Goal: Task Accomplishment & Management: Manage account settings

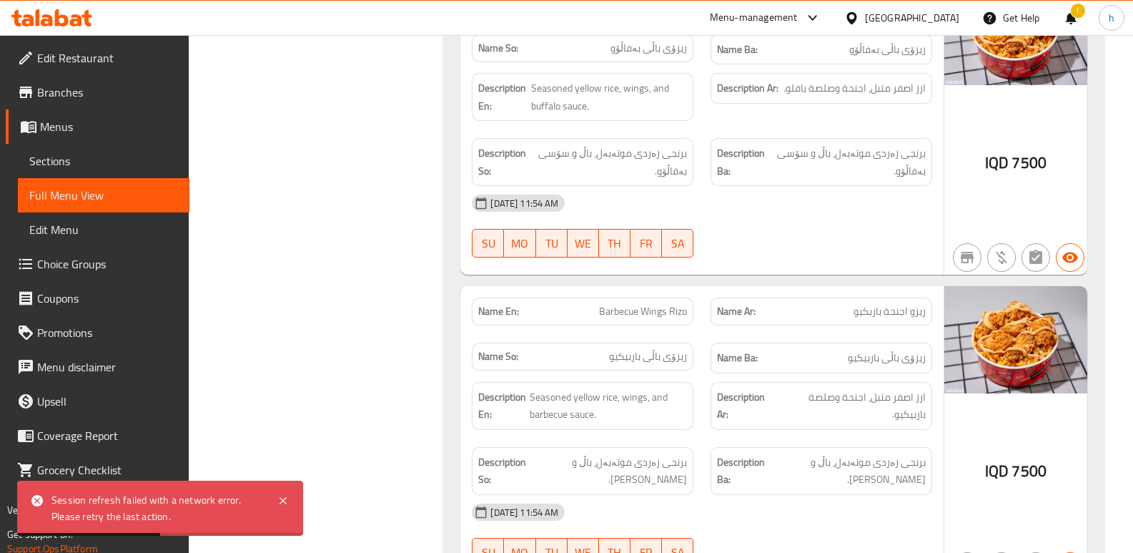
scroll to position [16129, 0]
click at [67, 22] on icon at bounding box center [62, 17] width 14 height 17
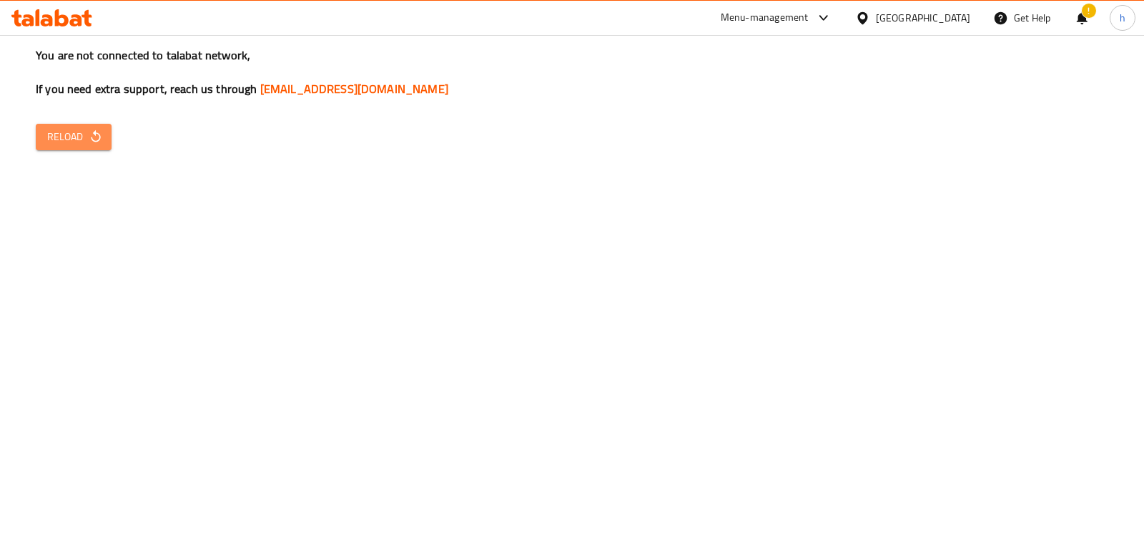
click at [89, 140] on icon "button" at bounding box center [96, 136] width 14 height 14
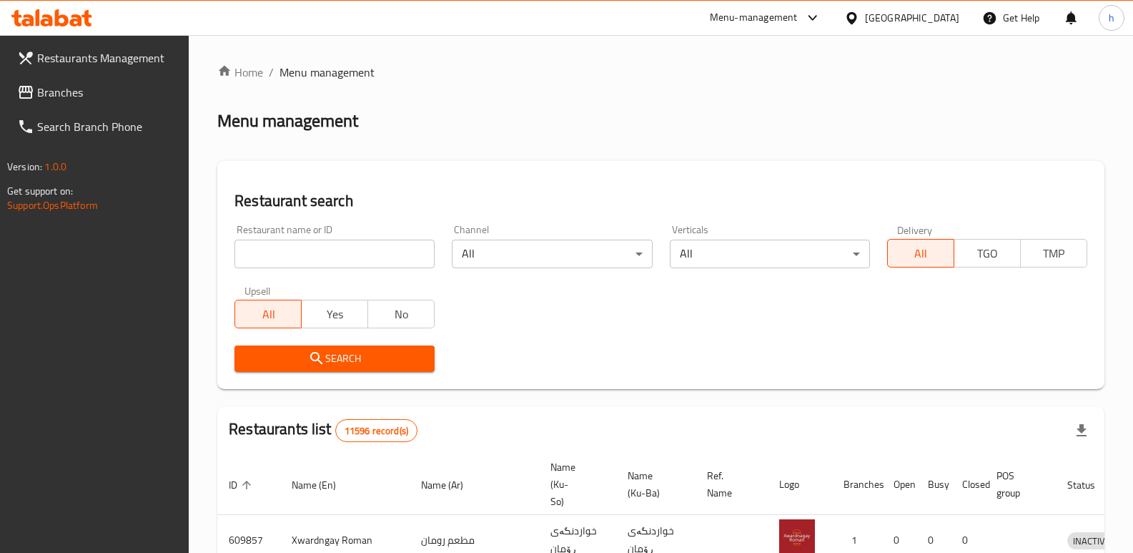
click at [84, 100] on span "Branches" at bounding box center [107, 92] width 141 height 17
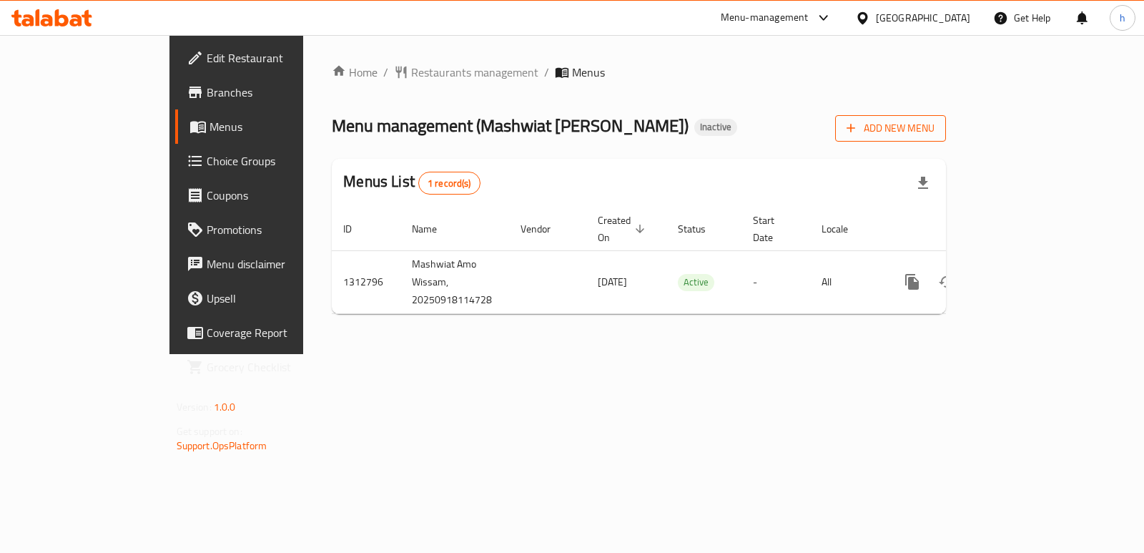
click at [934, 124] on span "Add New Menu" at bounding box center [890, 128] width 88 height 18
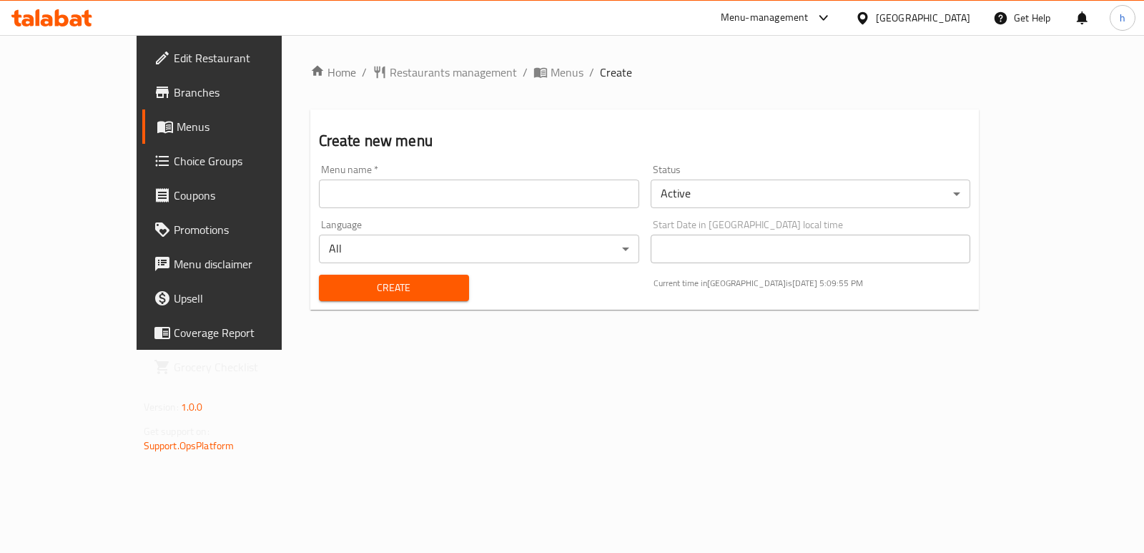
click at [501, 196] on input "text" at bounding box center [479, 193] width 320 height 29
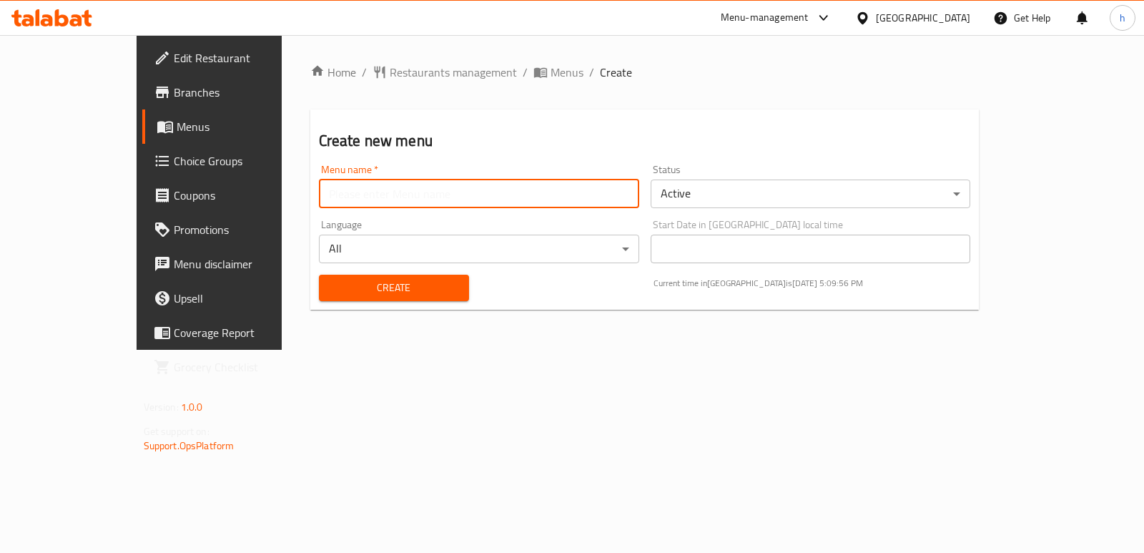
type input "Helin"
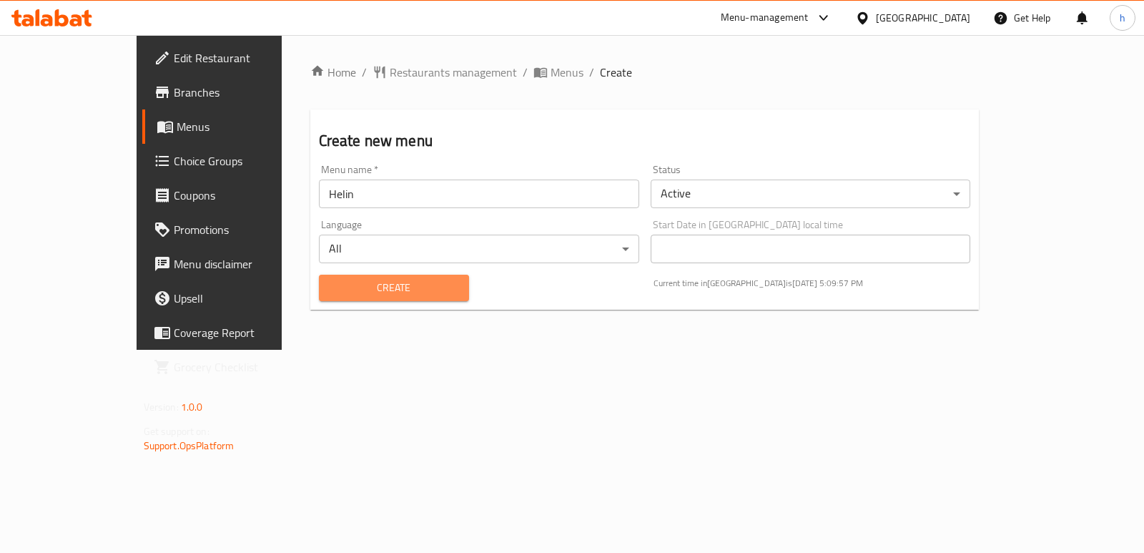
click at [345, 292] on span "Create" at bounding box center [393, 288] width 127 height 18
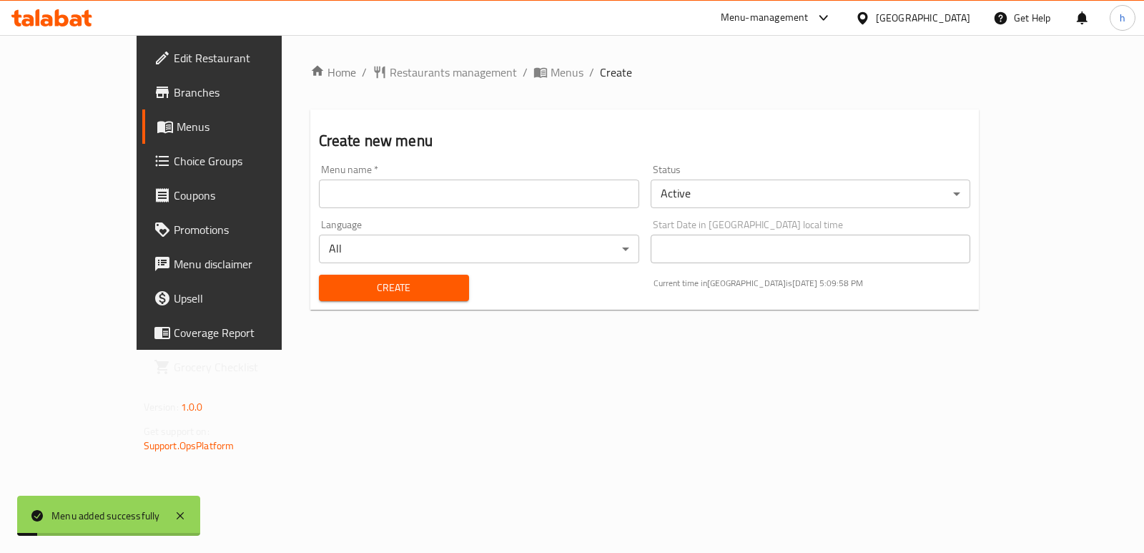
click at [177, 130] on span "Menus" at bounding box center [246, 126] width 139 height 17
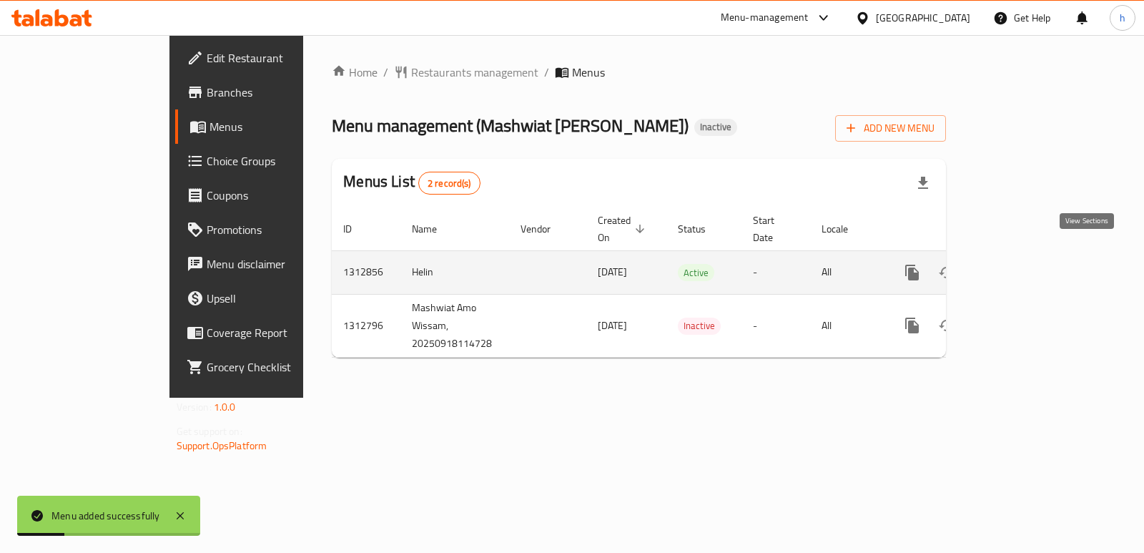
click at [1021, 266] on icon "enhanced table" at bounding box center [1015, 272] width 13 height 13
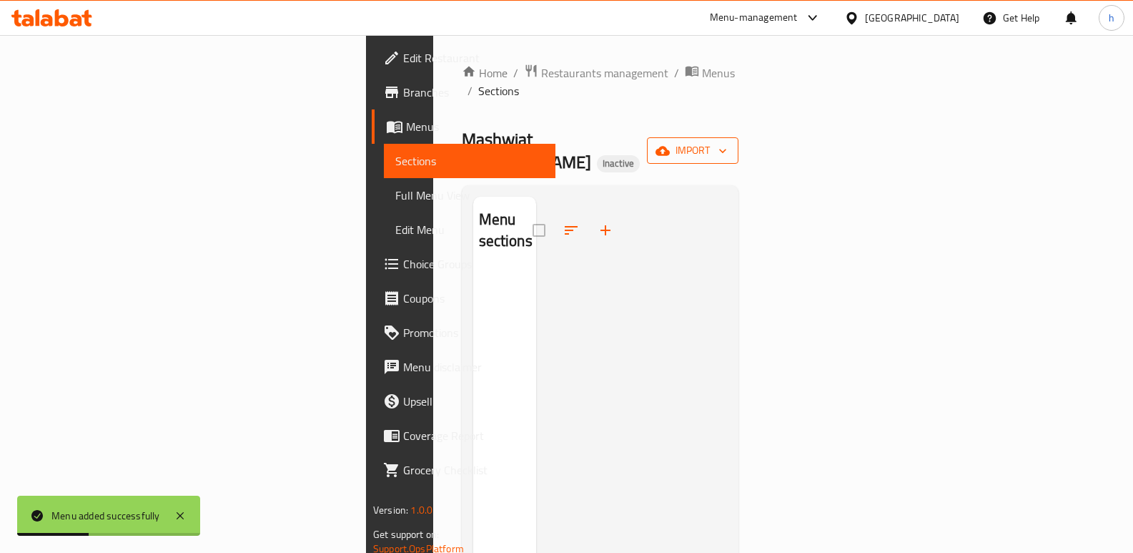
click at [727, 142] on span "import" at bounding box center [692, 151] width 69 height 18
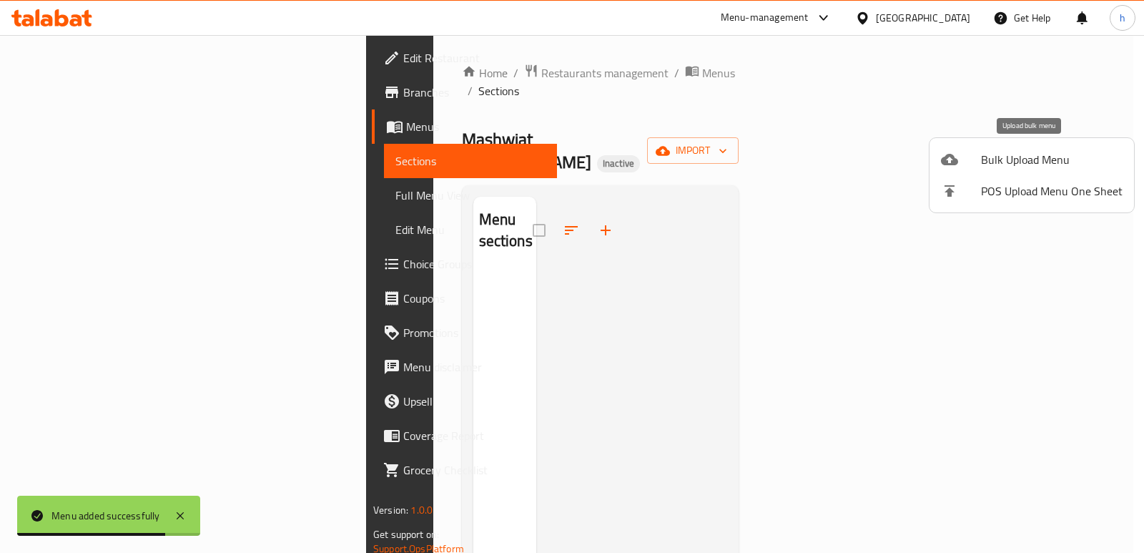
click at [1039, 155] on span "Bulk Upload Menu" at bounding box center [1052, 159] width 142 height 17
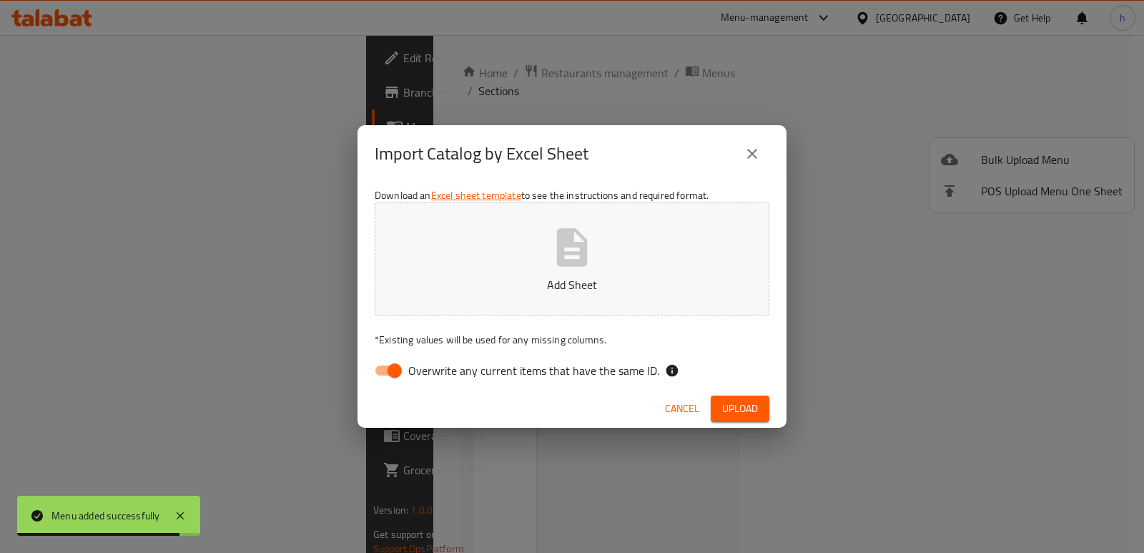
click at [393, 375] on input "Overwrite any current items that have the same ID." at bounding box center [394, 370] width 81 height 27
checkbox input "false"
click at [448, 296] on button "Add Sheet" at bounding box center [572, 258] width 395 height 113
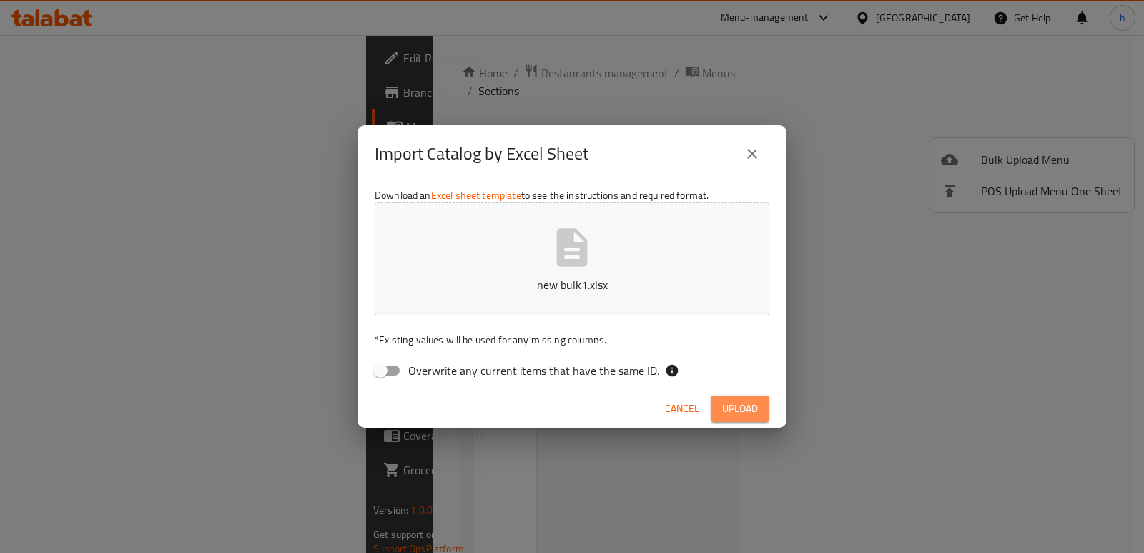
click at [735, 407] on span "Upload" at bounding box center [740, 409] width 36 height 18
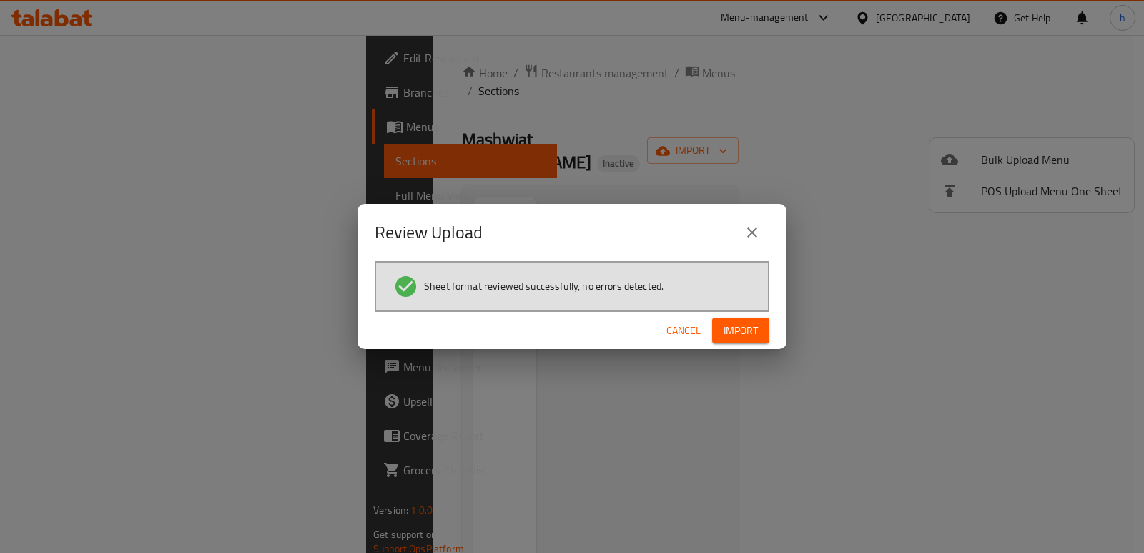
click at [753, 337] on span "Import" at bounding box center [740, 331] width 34 height 18
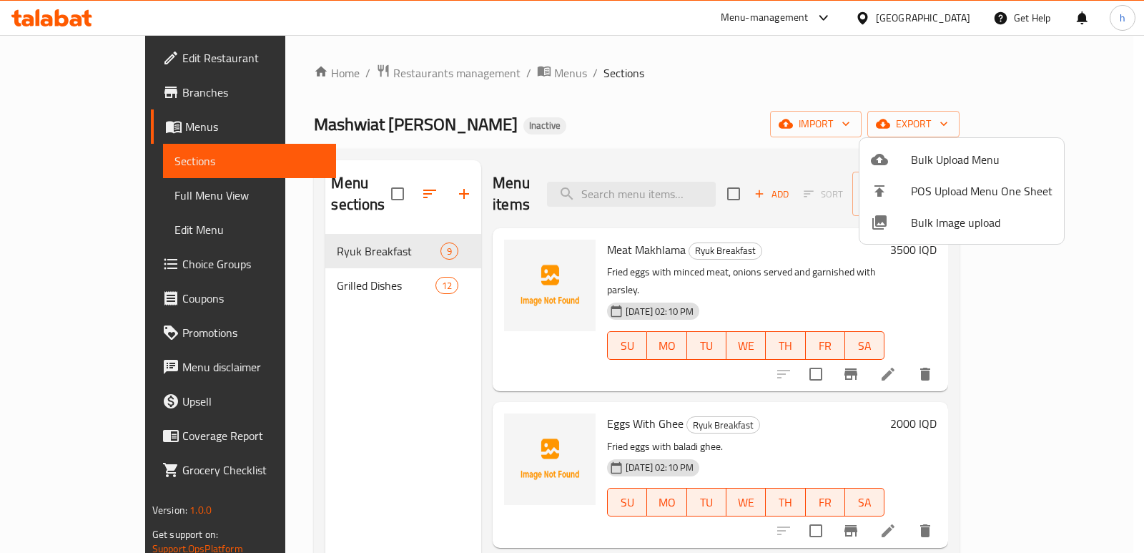
click at [289, 380] on div at bounding box center [572, 276] width 1144 height 553
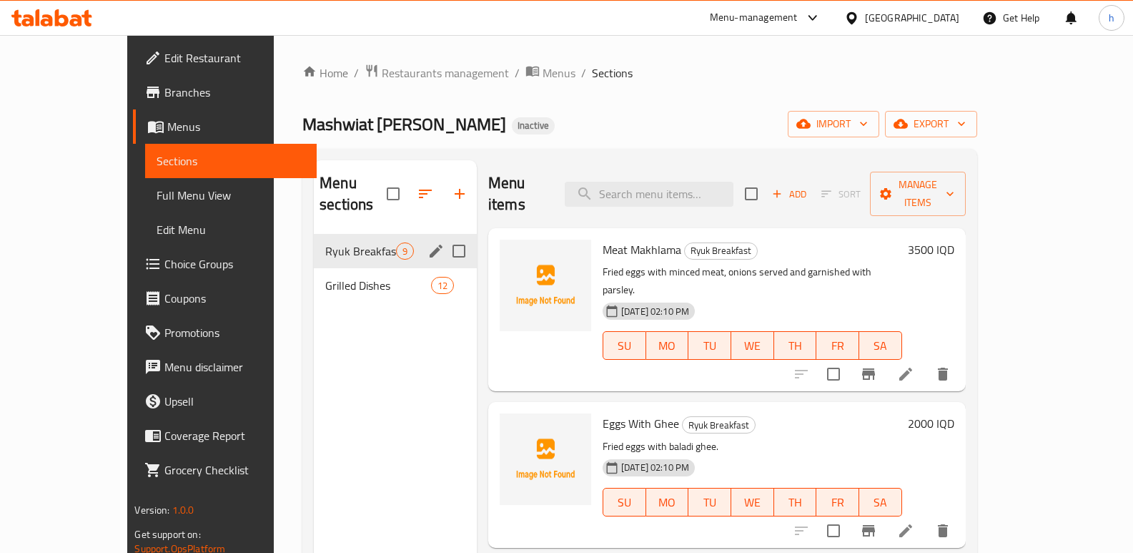
click at [325, 242] on span "Ryuk Breakfast" at bounding box center [360, 250] width 71 height 17
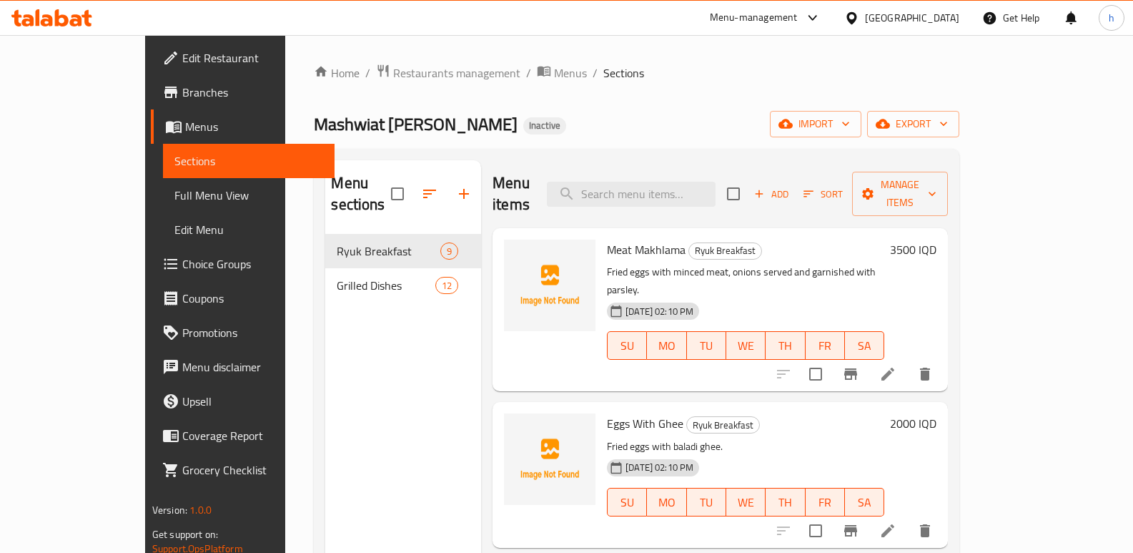
click at [355, 406] on div "Menu sections Ryuk Breakfast 9 Grilled Dishes 12" at bounding box center [403, 436] width 156 height 553
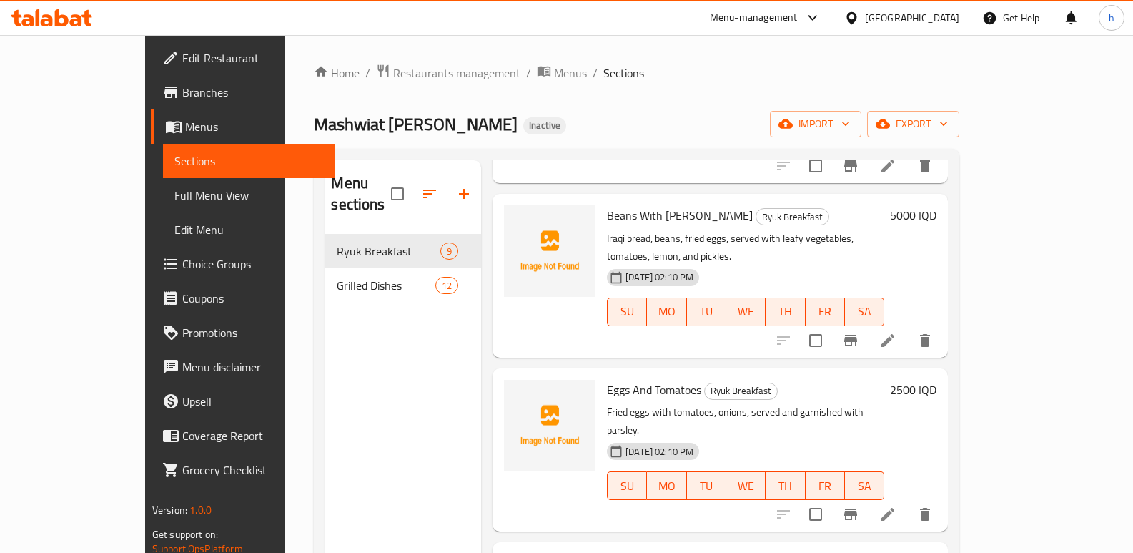
scroll to position [525, 0]
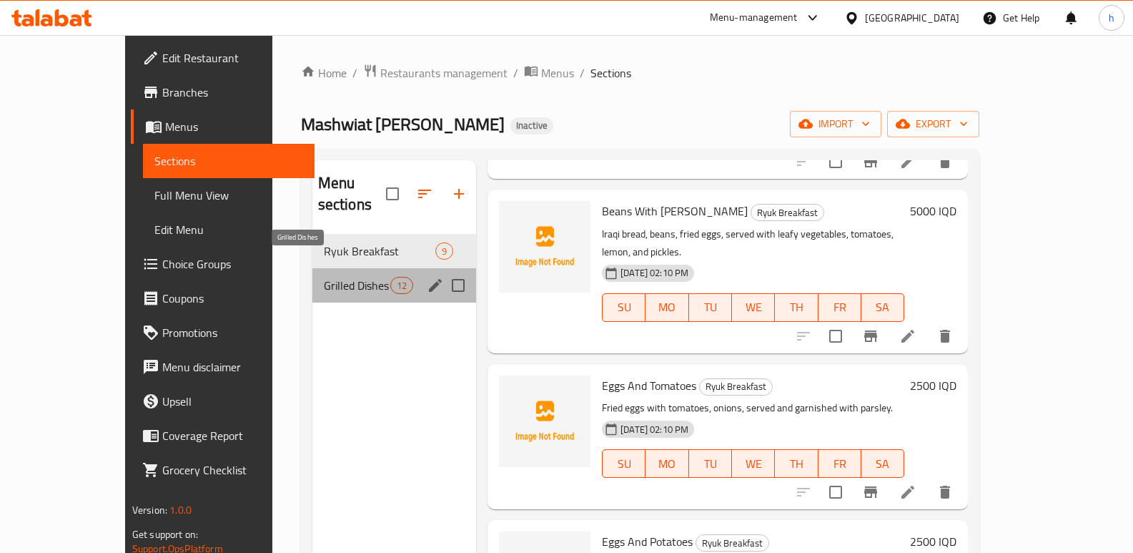
click at [324, 277] on span "Grilled Dishes" at bounding box center [357, 285] width 66 height 17
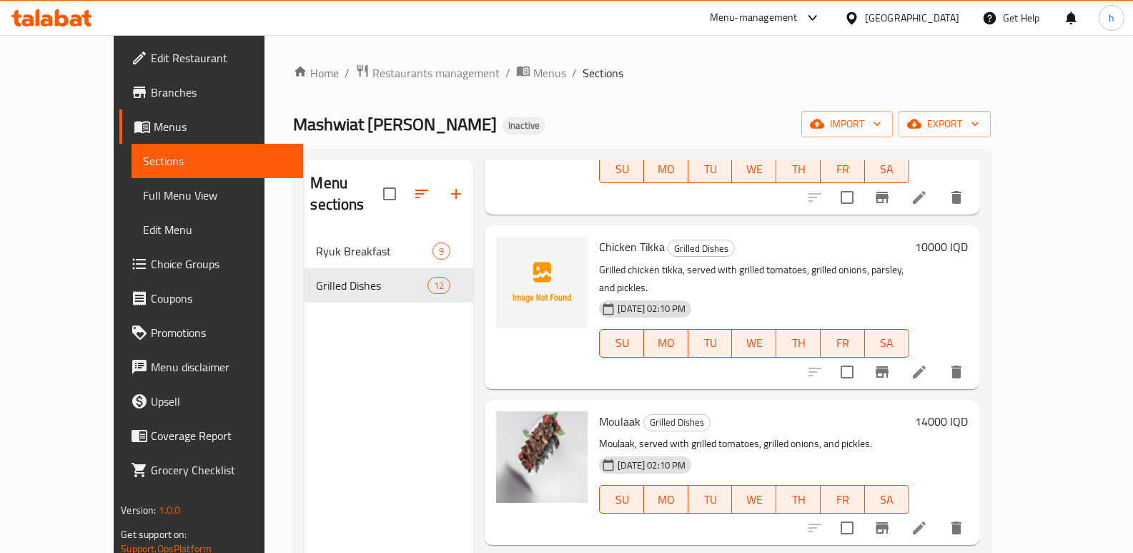
click at [390, 469] on div "Menu sections Ryuk Breakfast 9 Grilled Dishes 12" at bounding box center [389, 436] width 169 height 553
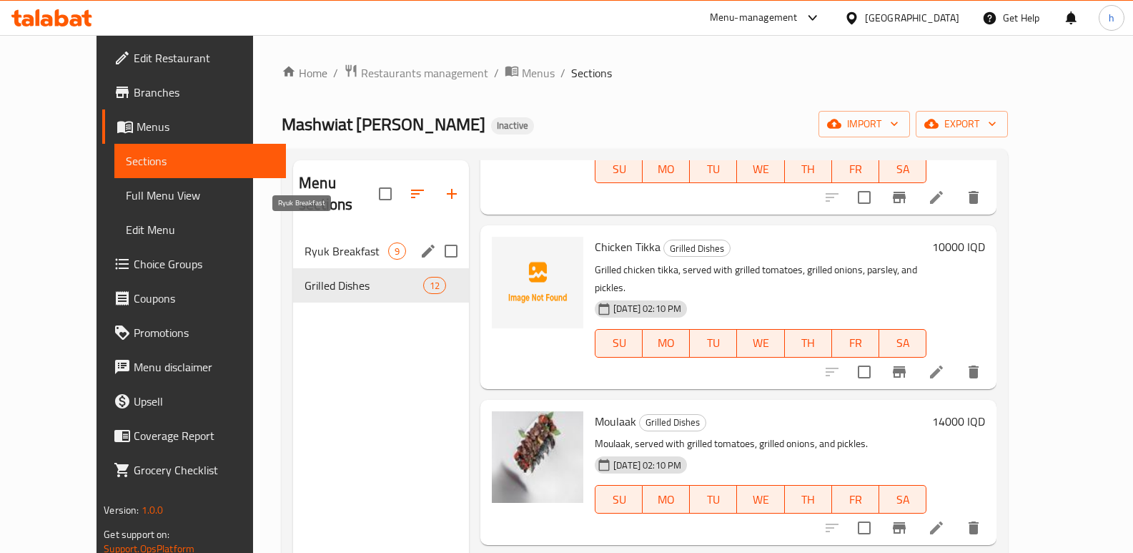
click at [305, 242] on span "Ryuk Breakfast" at bounding box center [347, 250] width 84 height 17
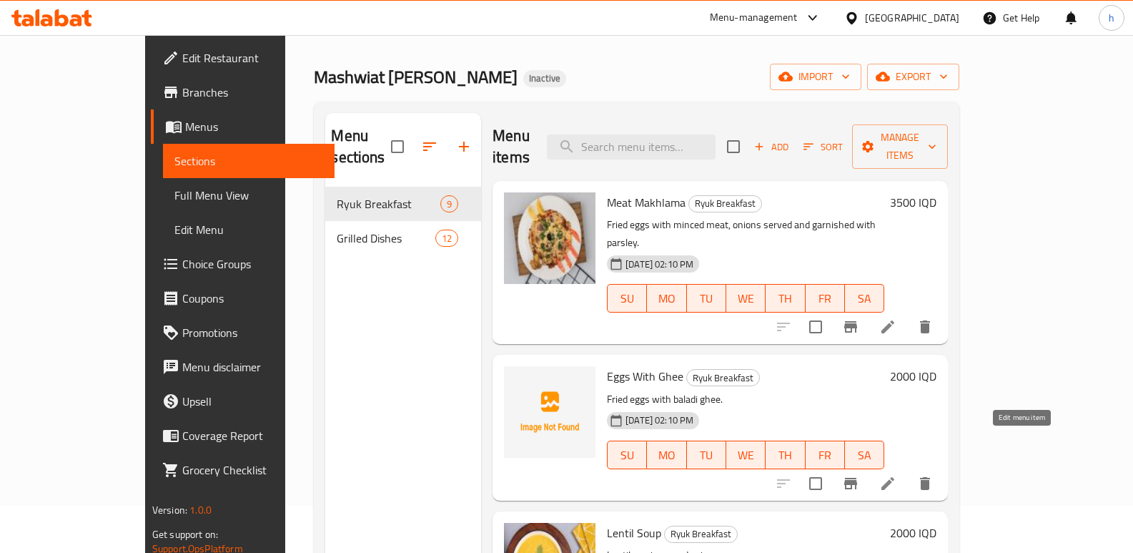
click at [894, 477] on icon at bounding box center [887, 483] width 13 height 13
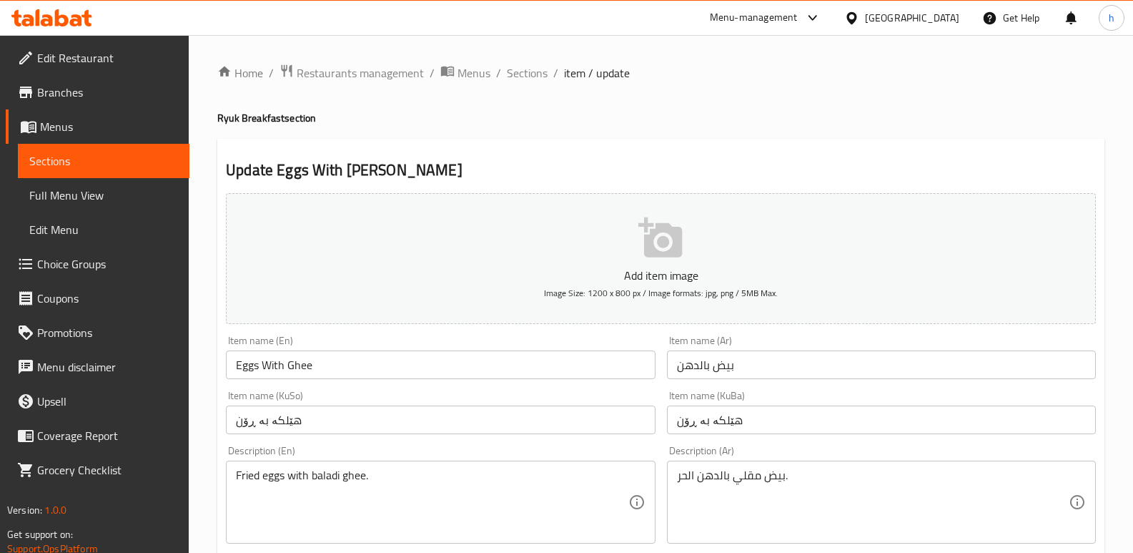
click at [123, 159] on span "Sections" at bounding box center [103, 160] width 149 height 17
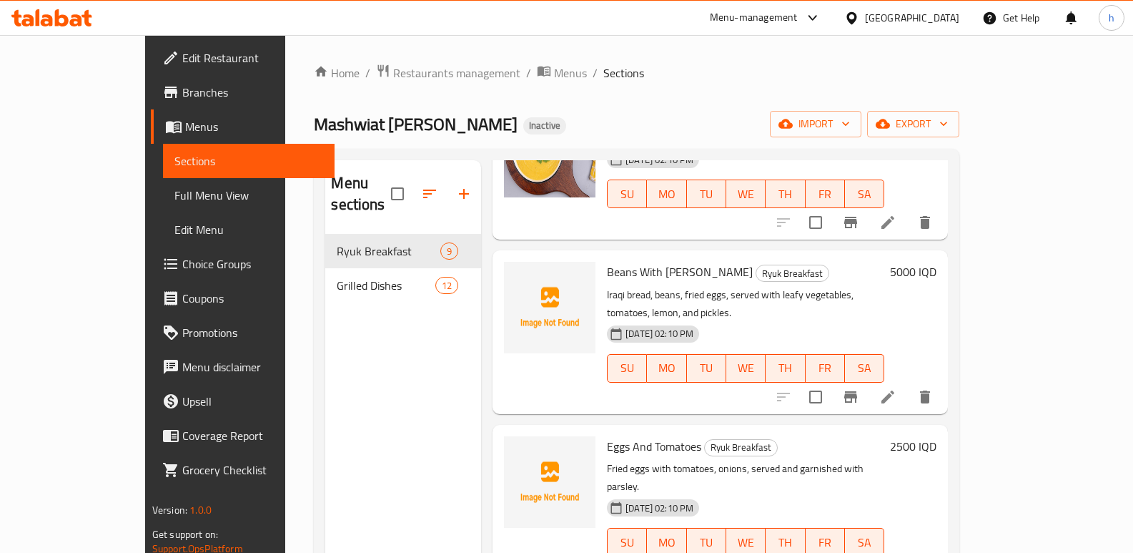
scroll to position [482, 0]
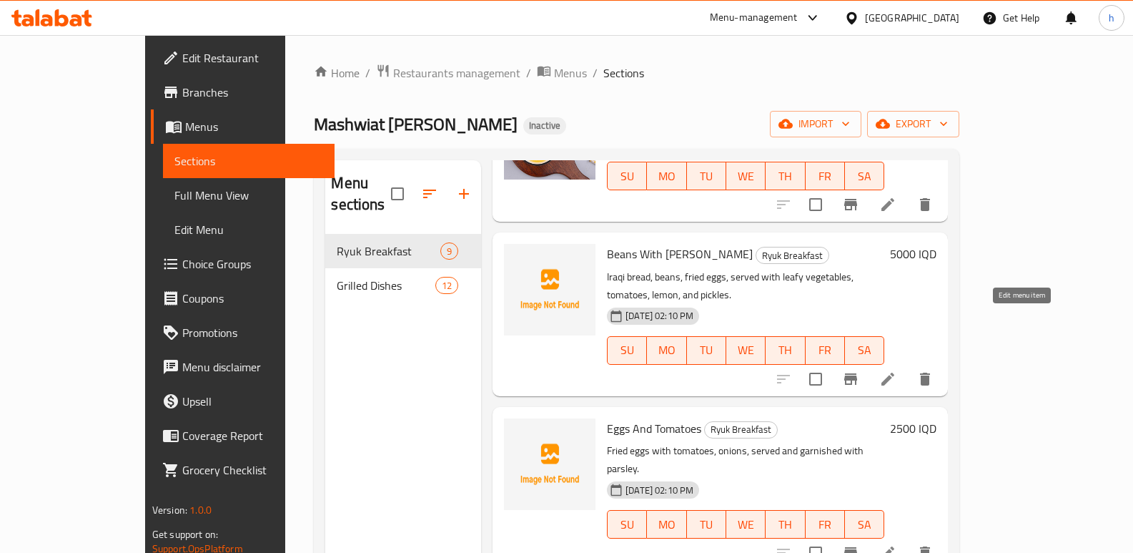
click at [896, 370] on icon at bounding box center [887, 378] width 17 height 17
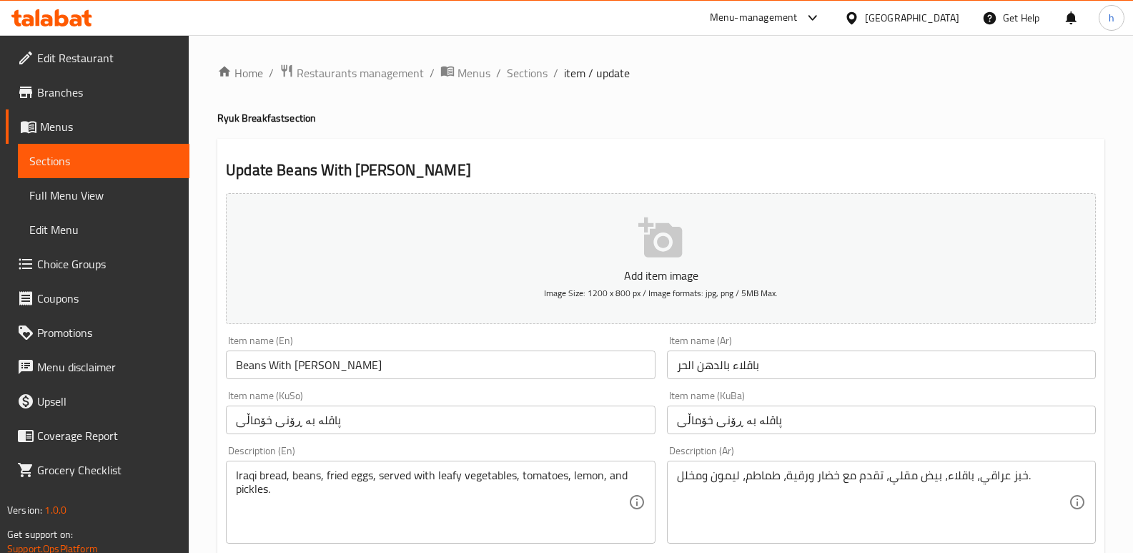
click at [153, 149] on link "Sections" at bounding box center [104, 161] width 172 height 34
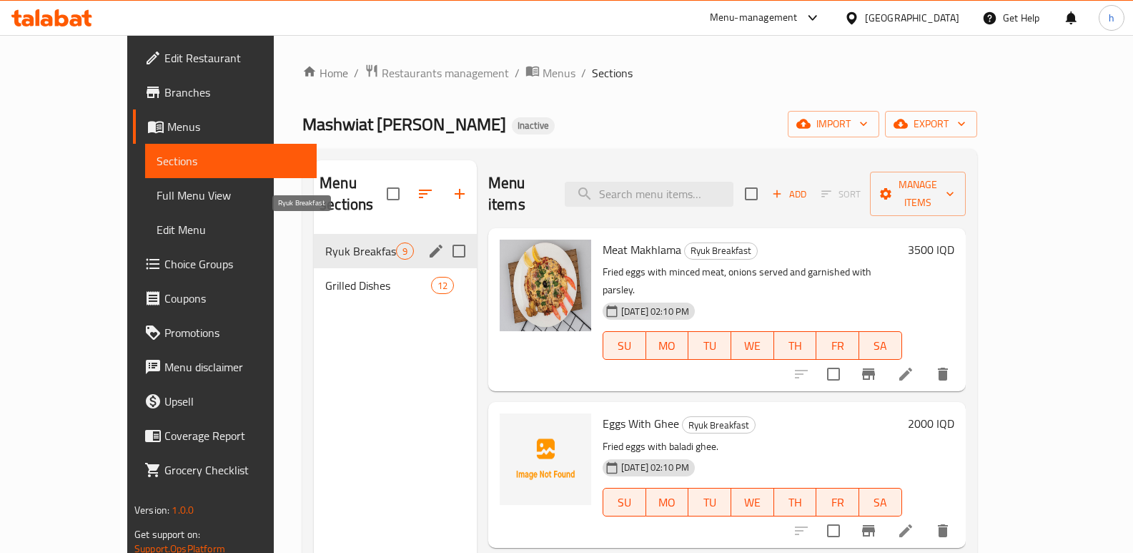
click at [325, 242] on span "Ryuk Breakfast" at bounding box center [360, 250] width 71 height 17
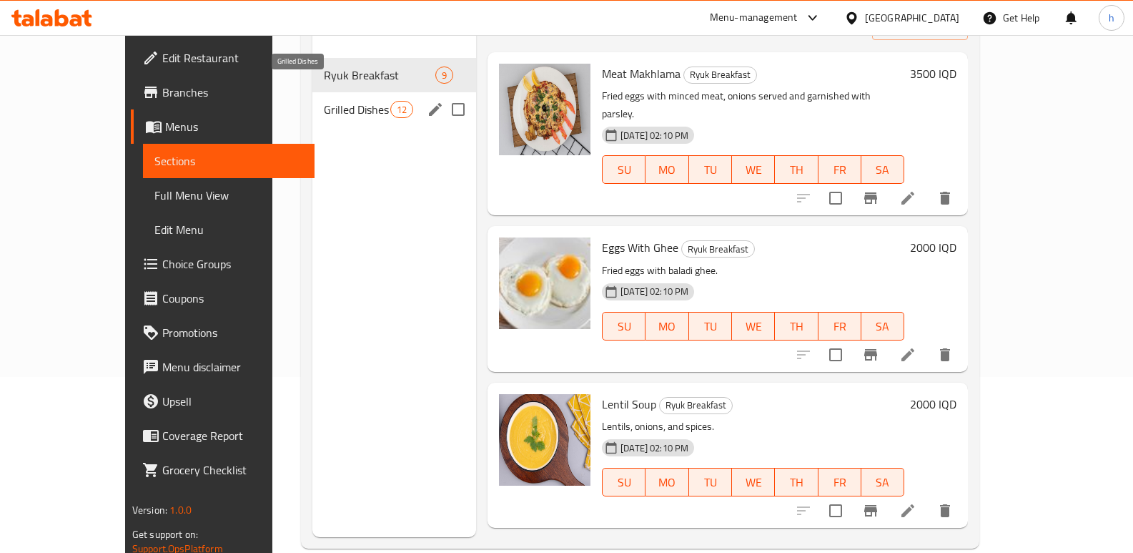
click at [324, 101] on span "Grilled Dishes" at bounding box center [357, 109] width 66 height 17
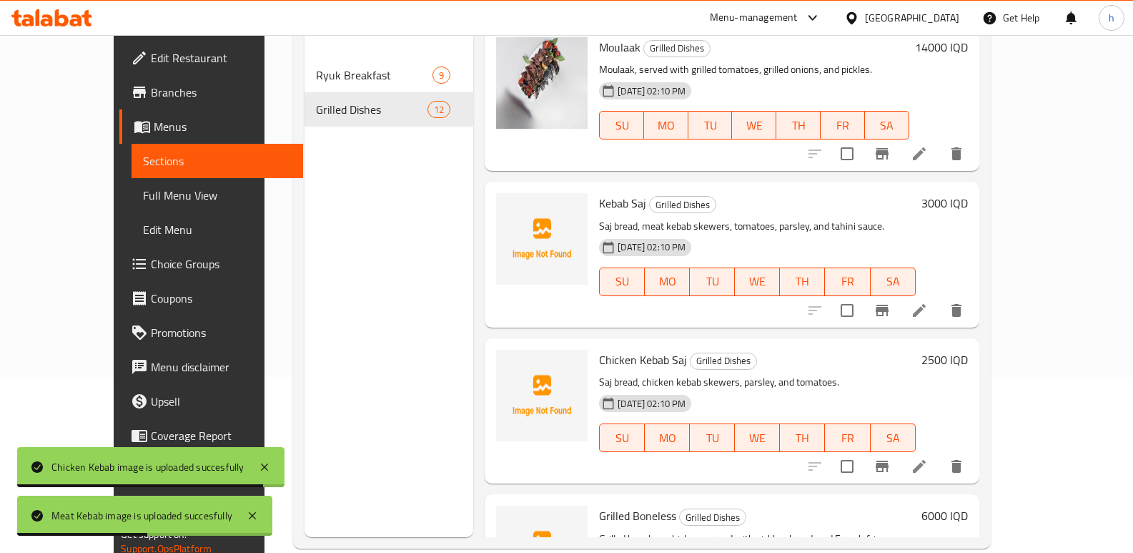
scroll to position [746, 0]
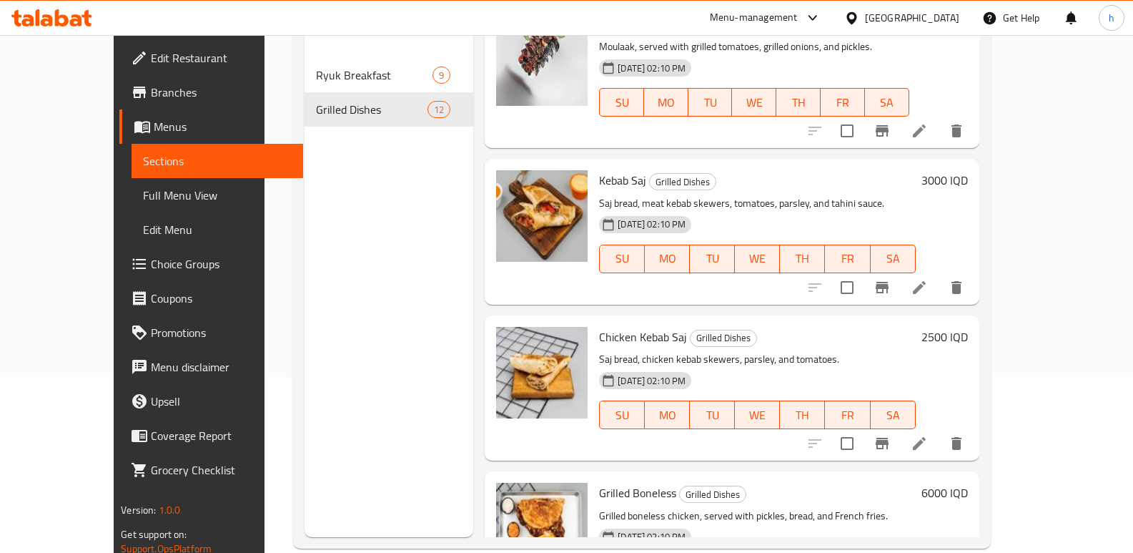
click at [151, 56] on span "Edit Restaurant" at bounding box center [221, 57] width 141 height 17
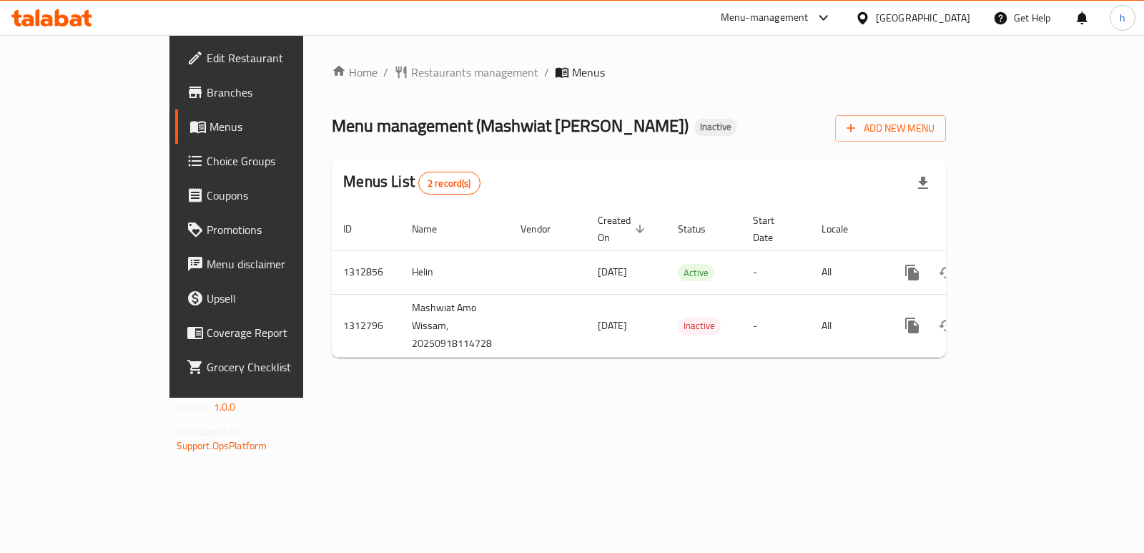
click at [207, 51] on span "Edit Restaurant" at bounding box center [278, 57] width 142 height 17
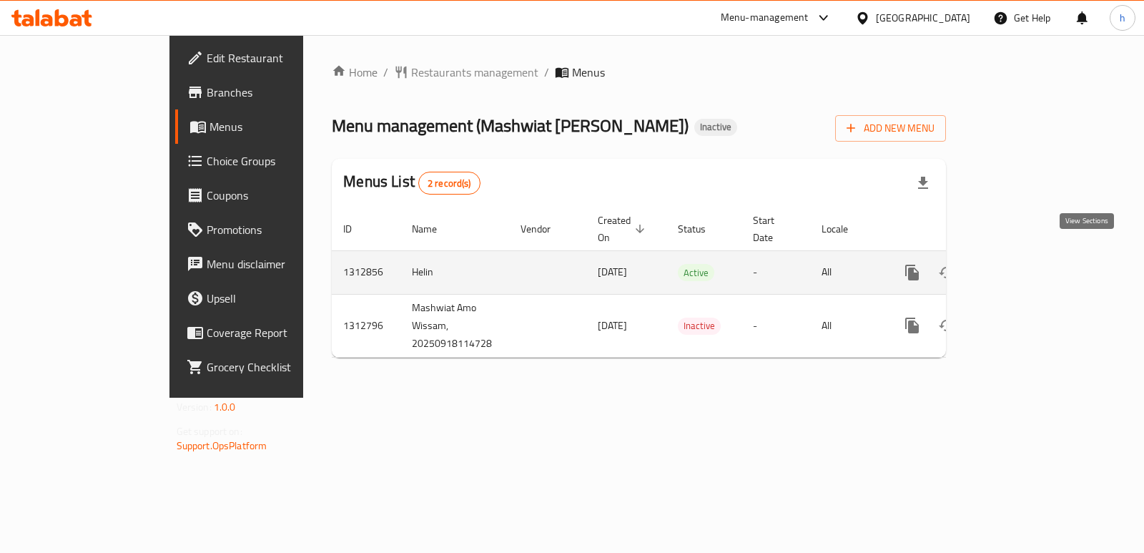
click at [1024, 264] on icon "enhanced table" at bounding box center [1014, 272] width 17 height 17
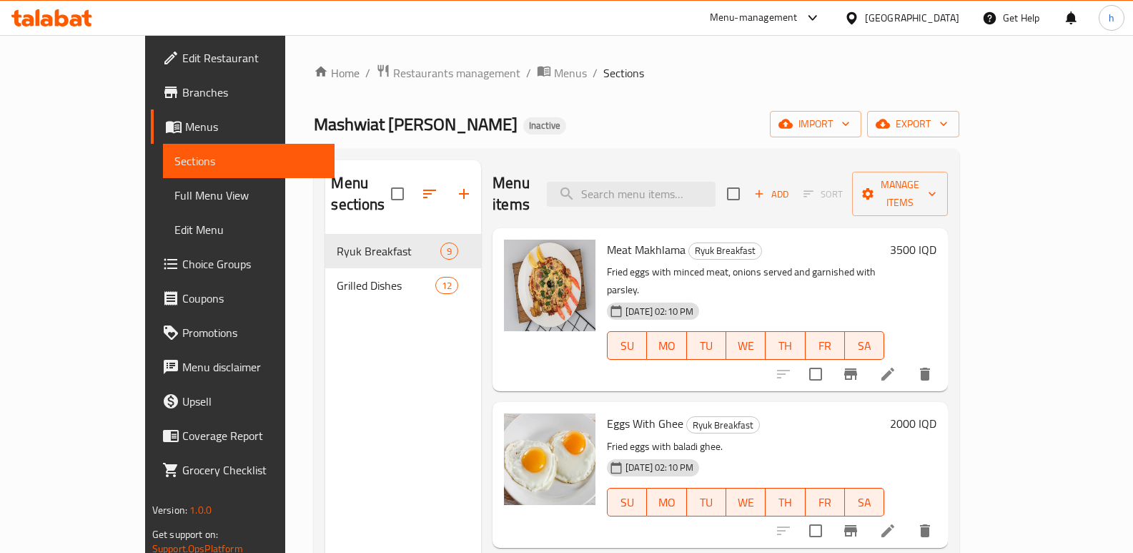
click at [174, 204] on span "Full Menu View" at bounding box center [248, 195] width 149 height 17
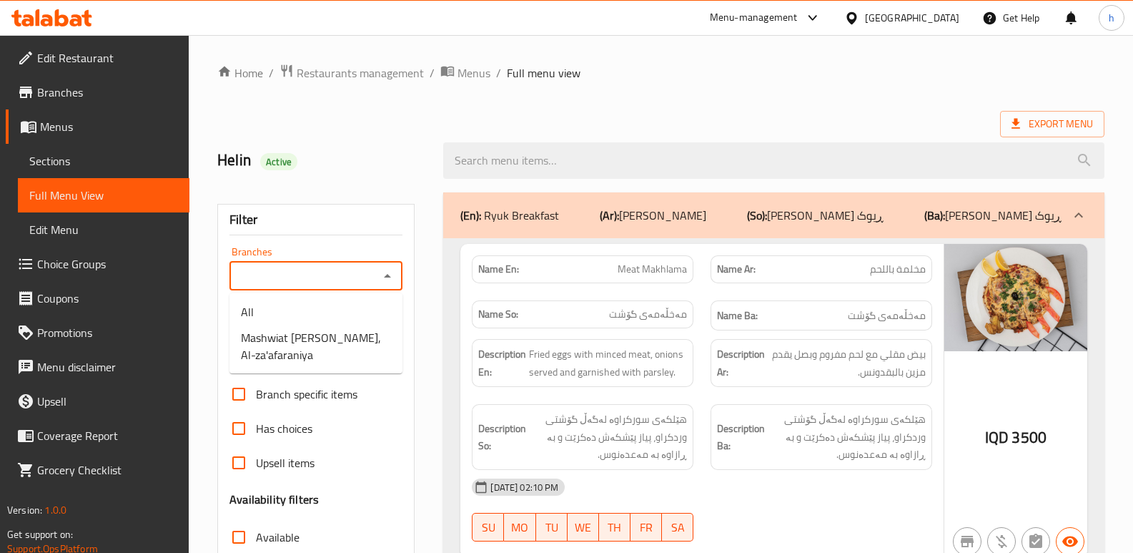
click at [286, 269] on input "Branches" at bounding box center [304, 276] width 141 height 20
click at [310, 337] on span "Mashwiat Amo Wissam, Al-za'afaraniya" at bounding box center [316, 346] width 150 height 34
type input "Mashwiat Amo Wissam, Al-za'afaraniya"
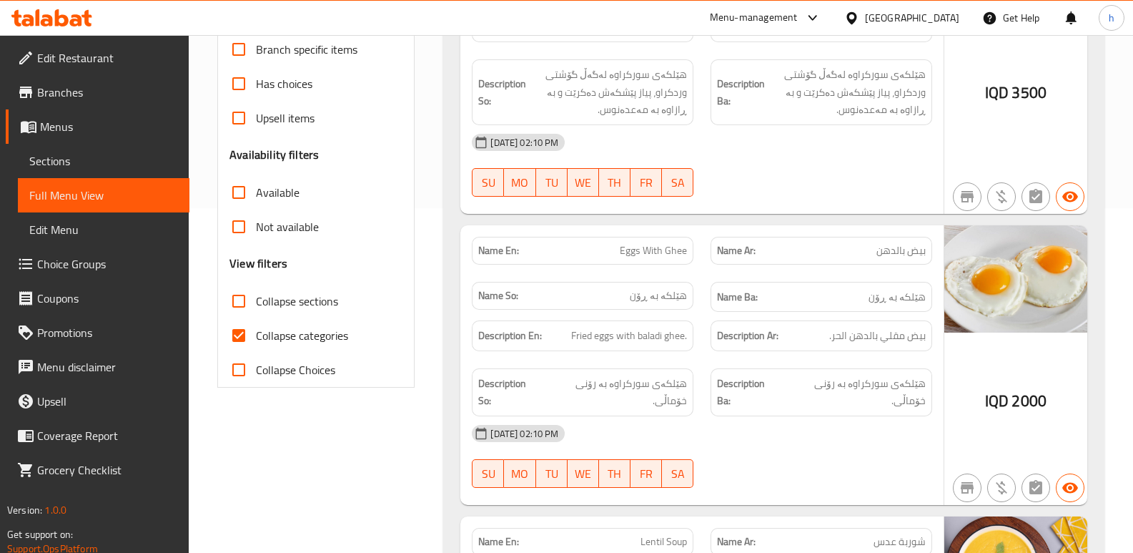
scroll to position [355, 0]
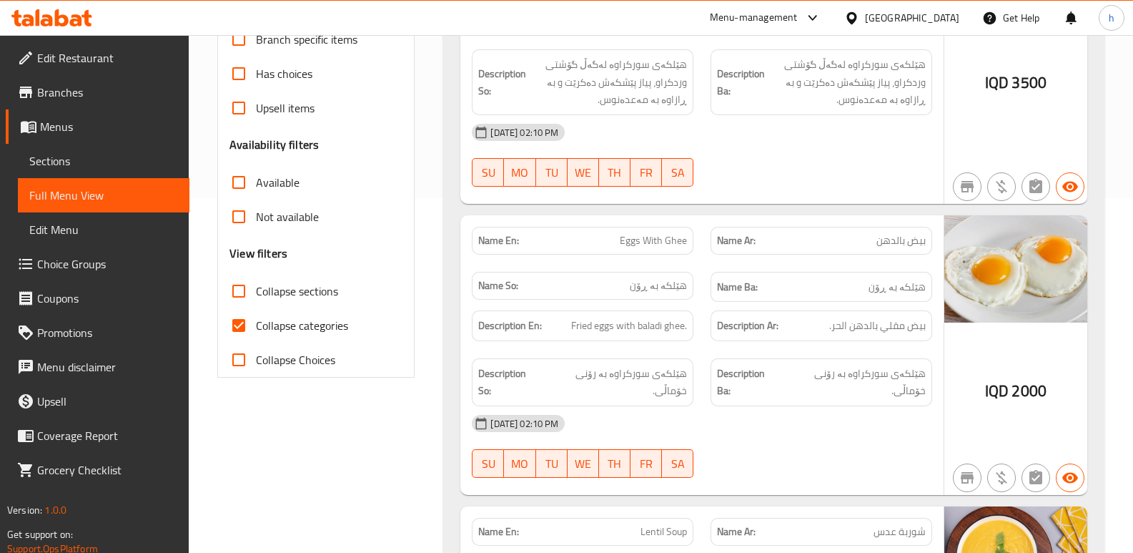
click at [237, 325] on input "Collapse categories" at bounding box center [239, 325] width 34 height 34
checkbox input "false"
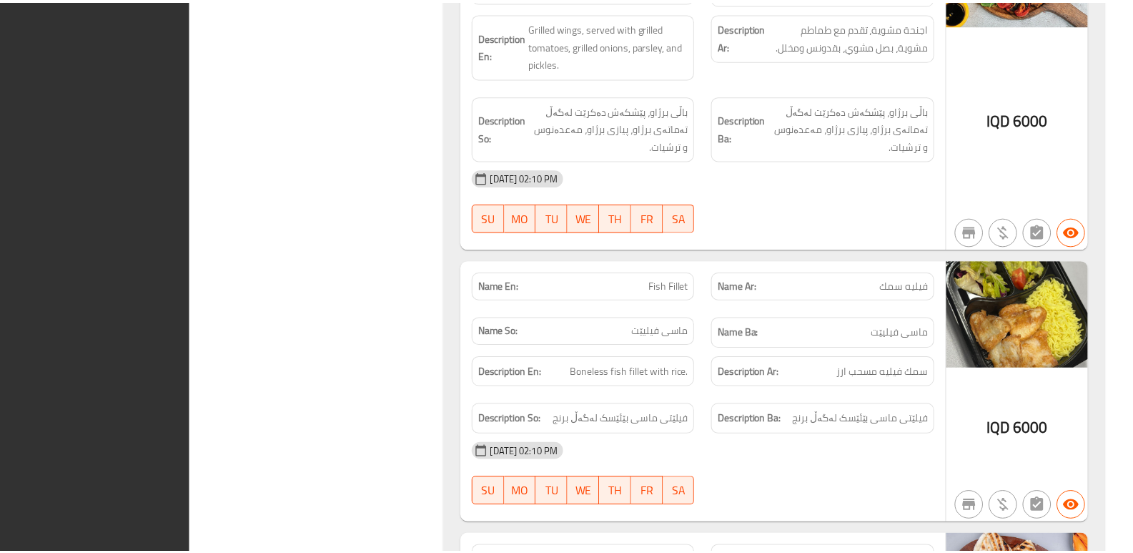
scroll to position [6487, 0]
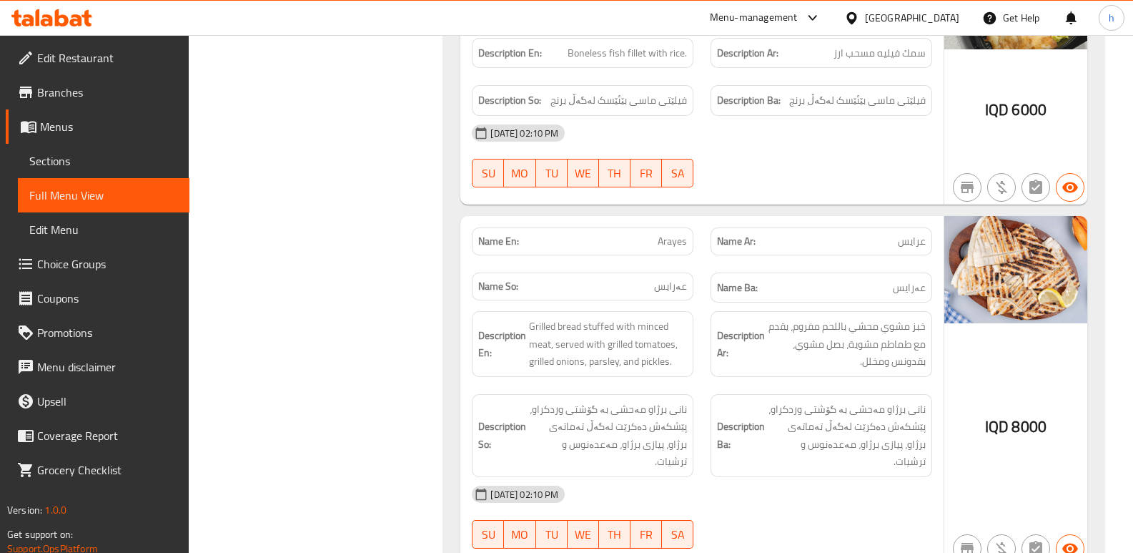
click at [74, 21] on icon at bounding box center [76, 20] width 12 height 12
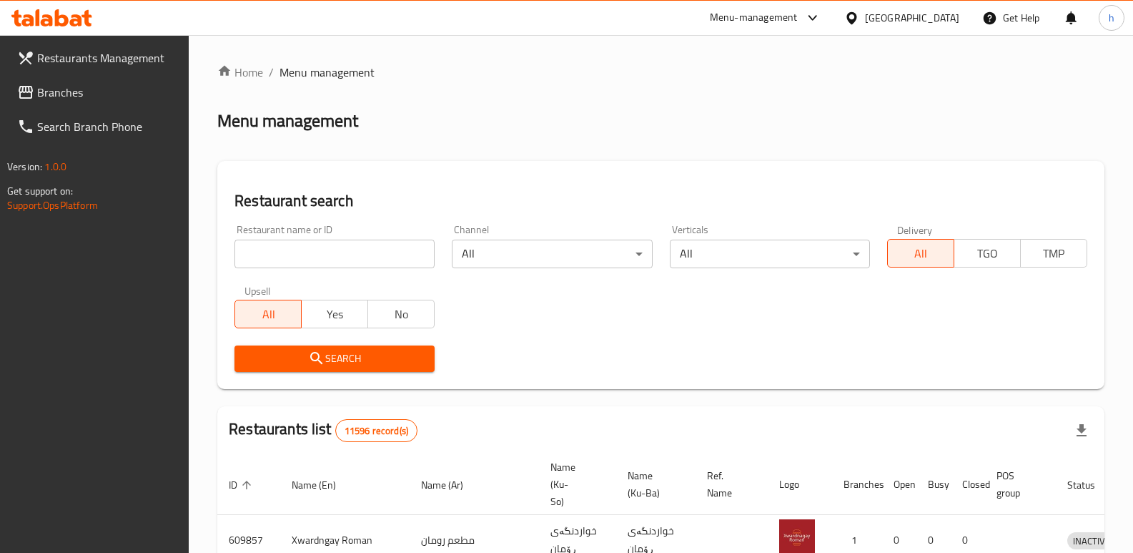
scroll to position [187, 0]
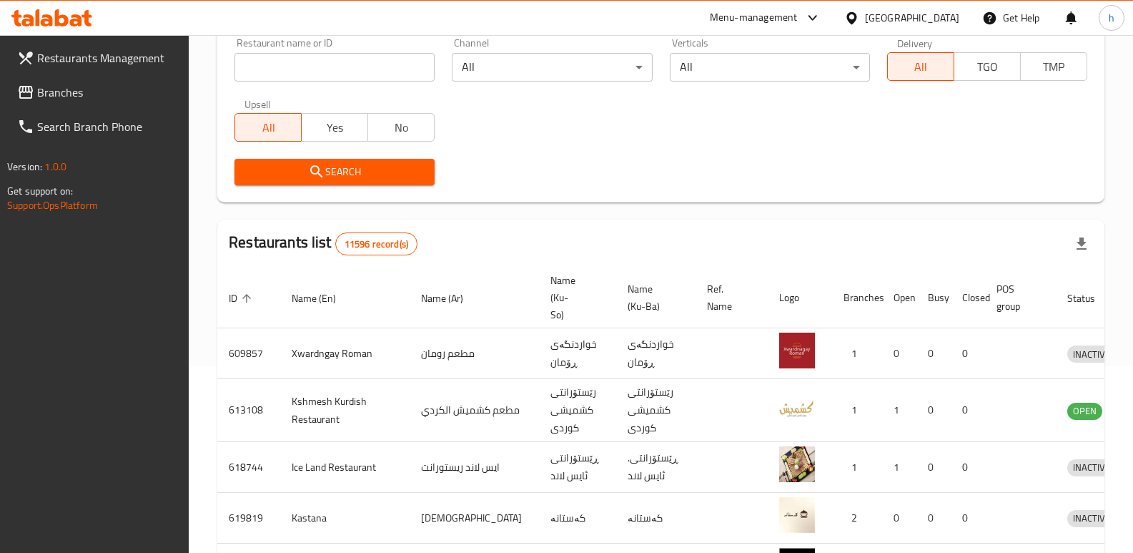
click at [108, 94] on span "Branches" at bounding box center [107, 92] width 141 height 17
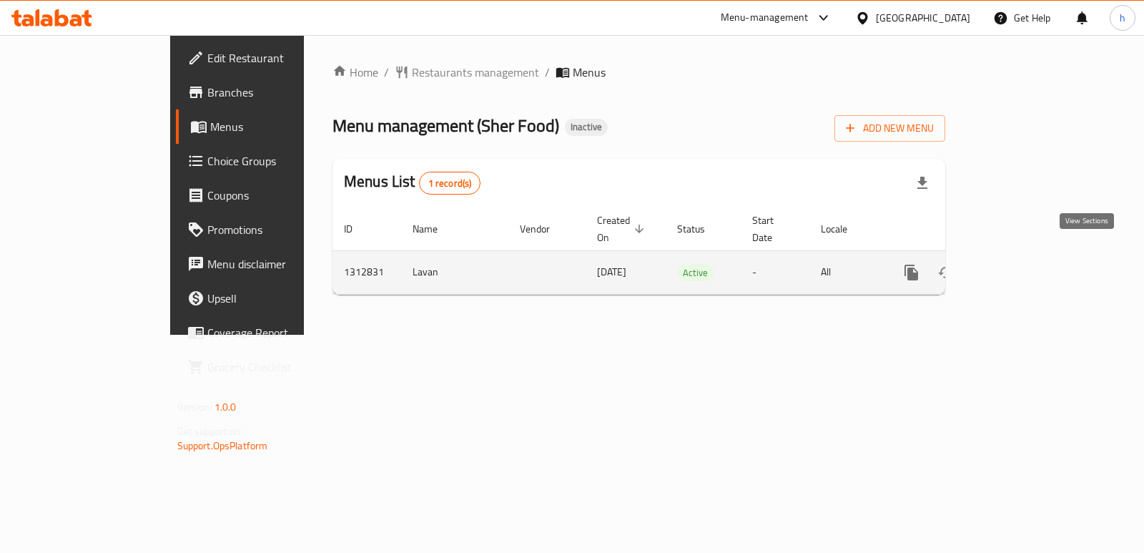
click at [1031, 261] on link "enhanced table" at bounding box center [1014, 272] width 34 height 34
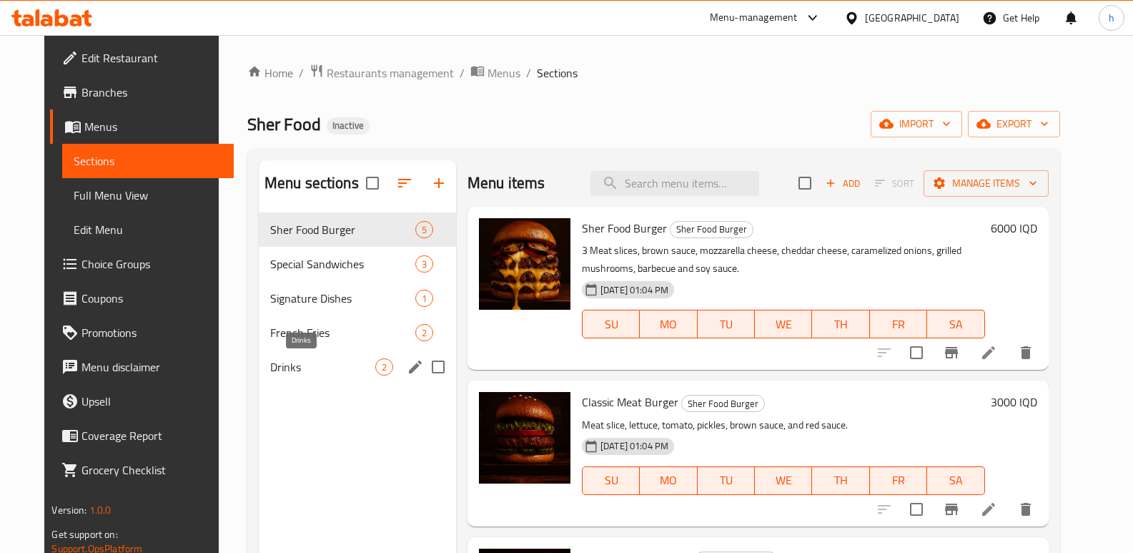
click at [285, 335] on span "French Fries" at bounding box center [342, 332] width 145 height 17
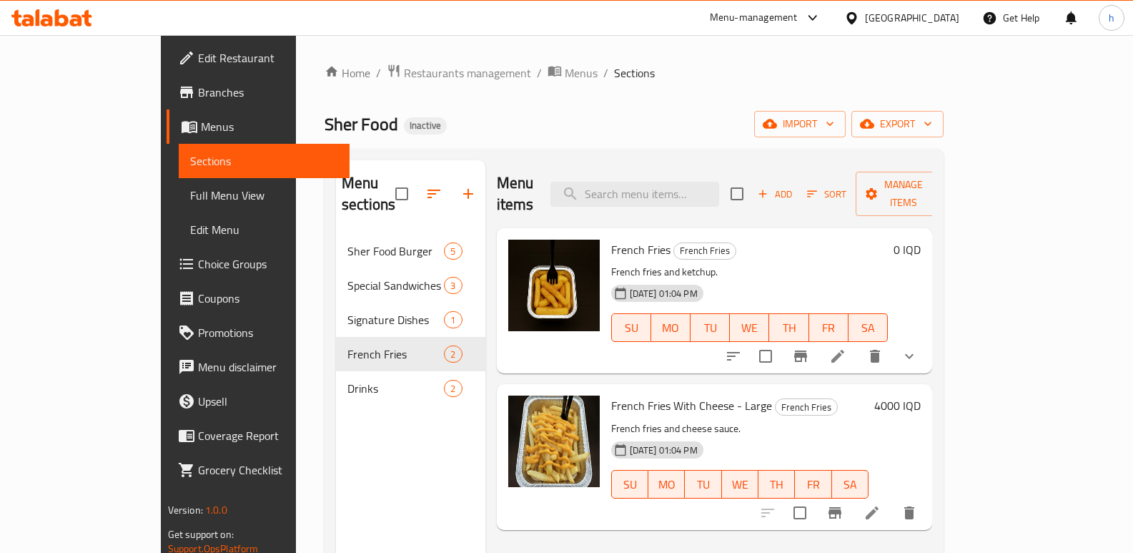
click at [918, 347] on icon "show more" at bounding box center [909, 355] width 17 height 17
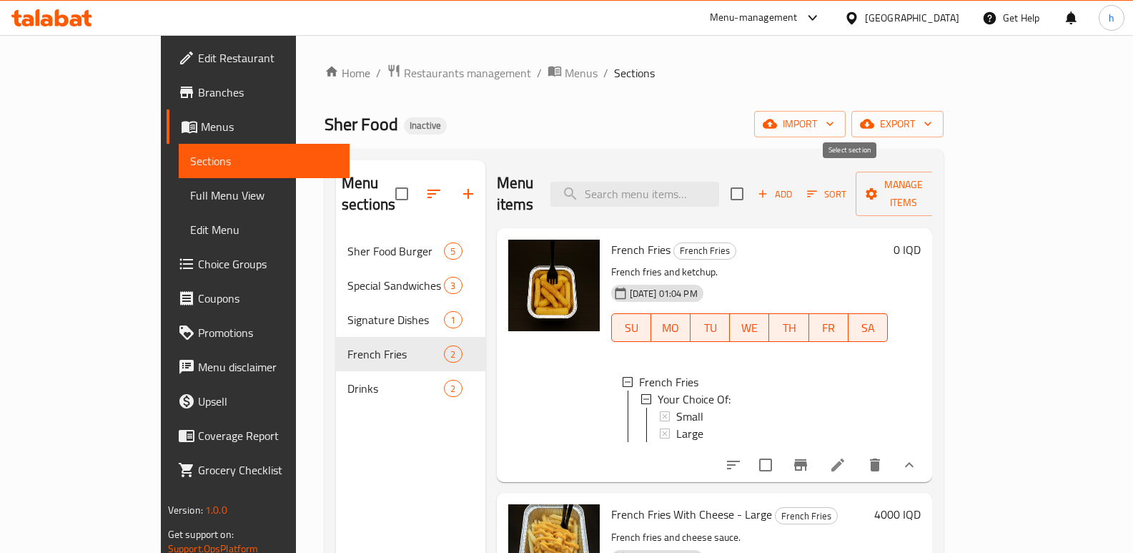
click at [794, 186] on span "Add" at bounding box center [775, 194] width 39 height 16
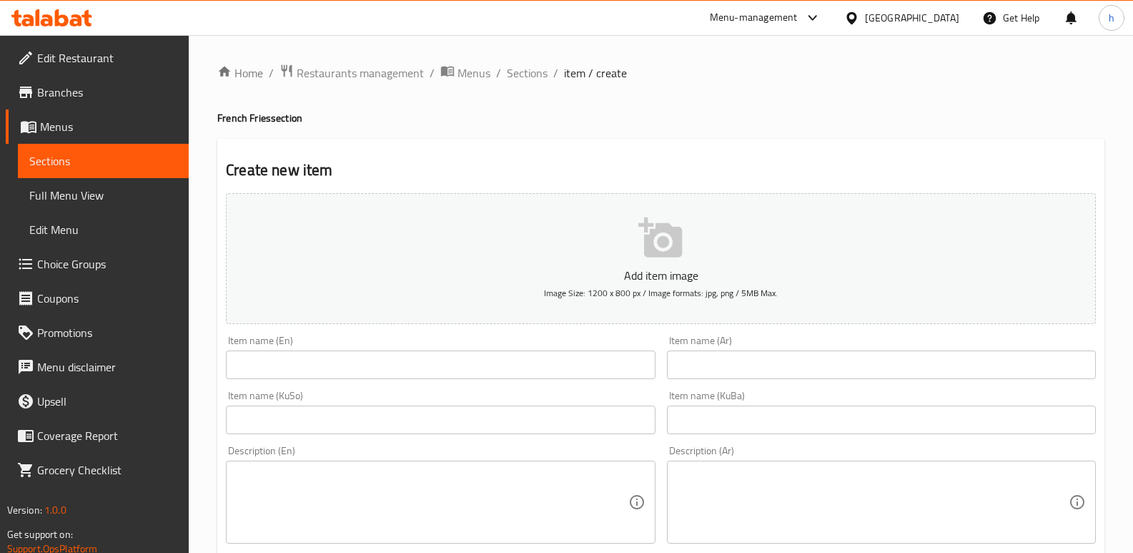
click at [441, 358] on input "text" at bounding box center [440, 364] width 429 height 29
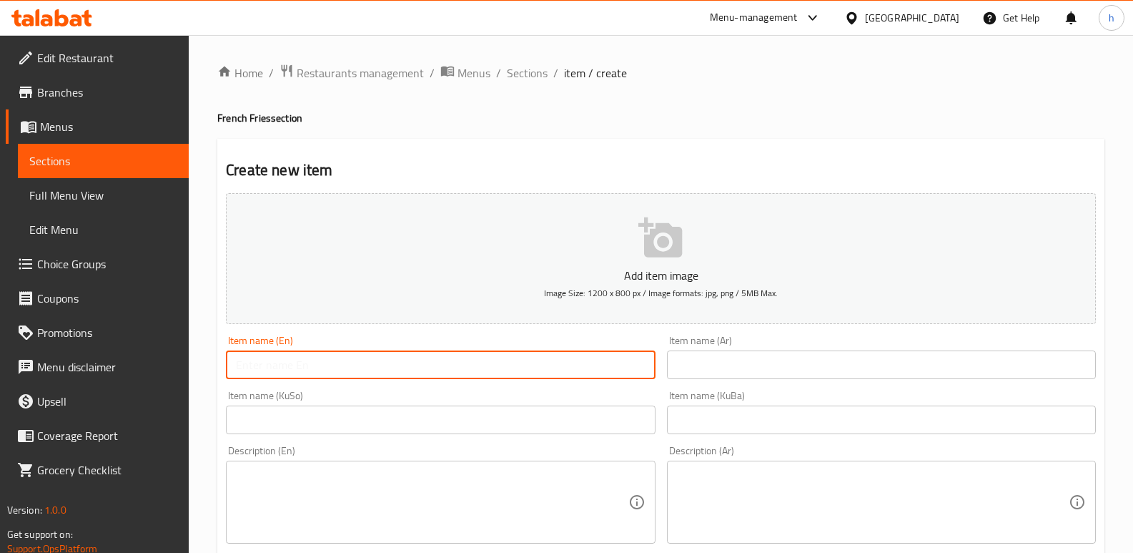
paste input "بطاطا مقلية وصلصة خاصة."
drag, startPoint x: 270, startPoint y: 368, endPoint x: 210, endPoint y: 351, distance: 62.4
type input "بطاطا مقلية وصلصة خاصة."
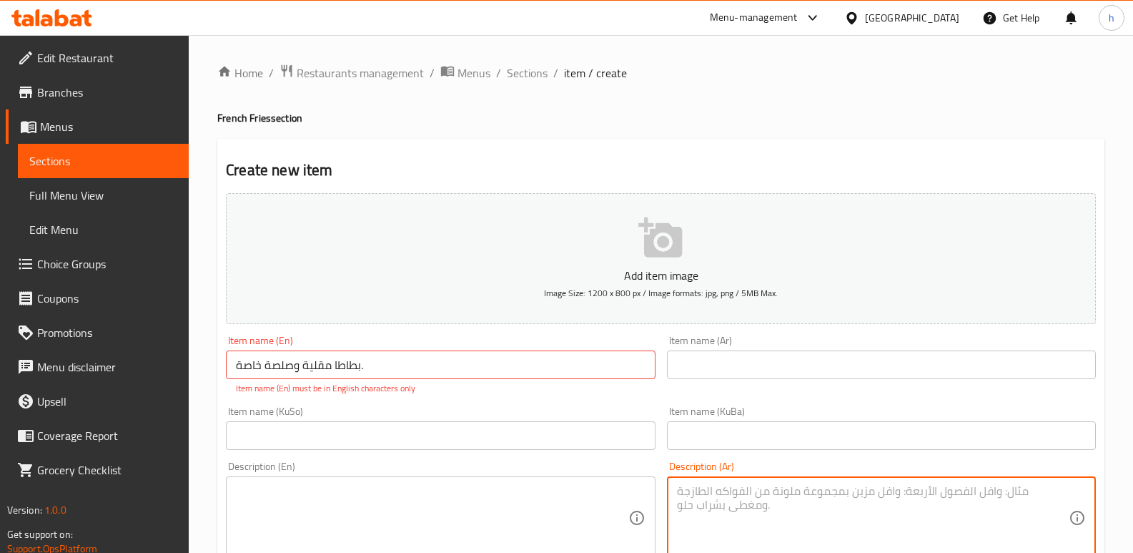
click at [725, 475] on div "Description (Ar) Description (Ar)" at bounding box center [881, 510] width 429 height 98
paste textarea "بطاطا مقلية وصلصة خاصة."
type textarea "بطاطا مقلية وصلصة خاصة."
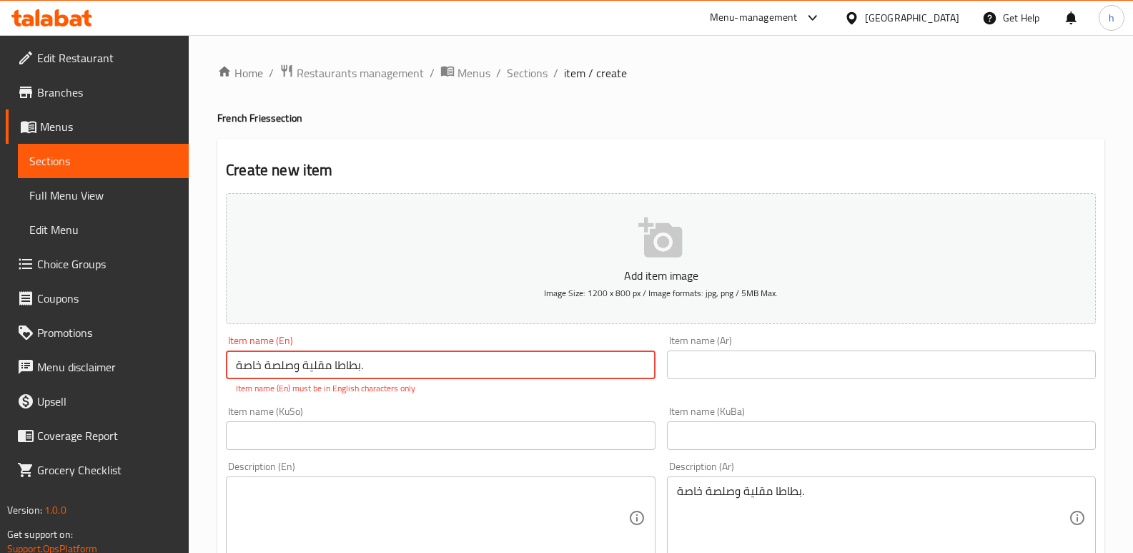
drag, startPoint x: 372, startPoint y: 364, endPoint x: 222, endPoint y: 334, distance: 153.1
click at [733, 364] on input "text" at bounding box center [881, 364] width 429 height 29
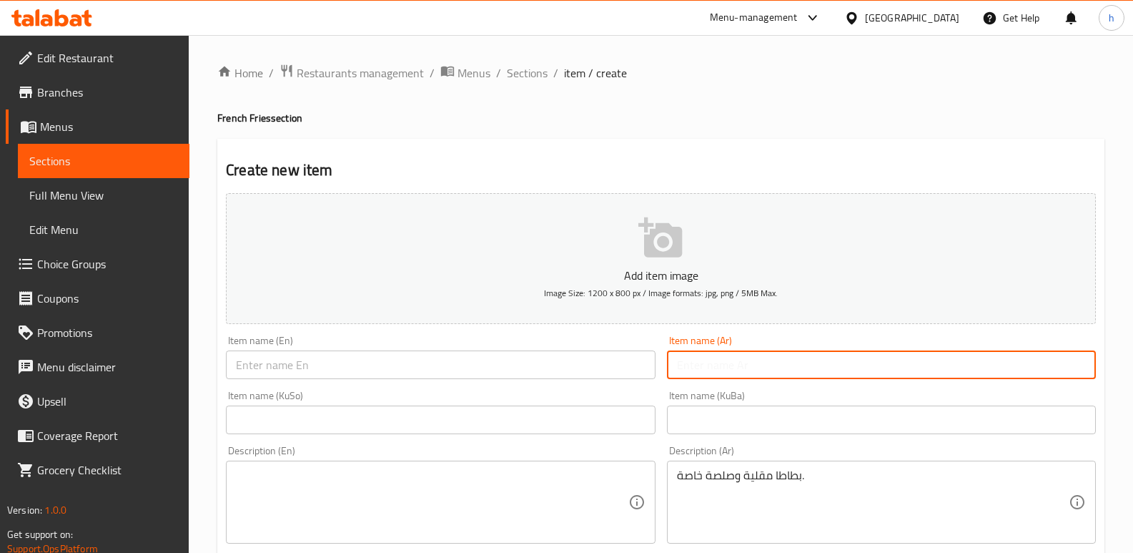
paste input "فنكر مع صوص"
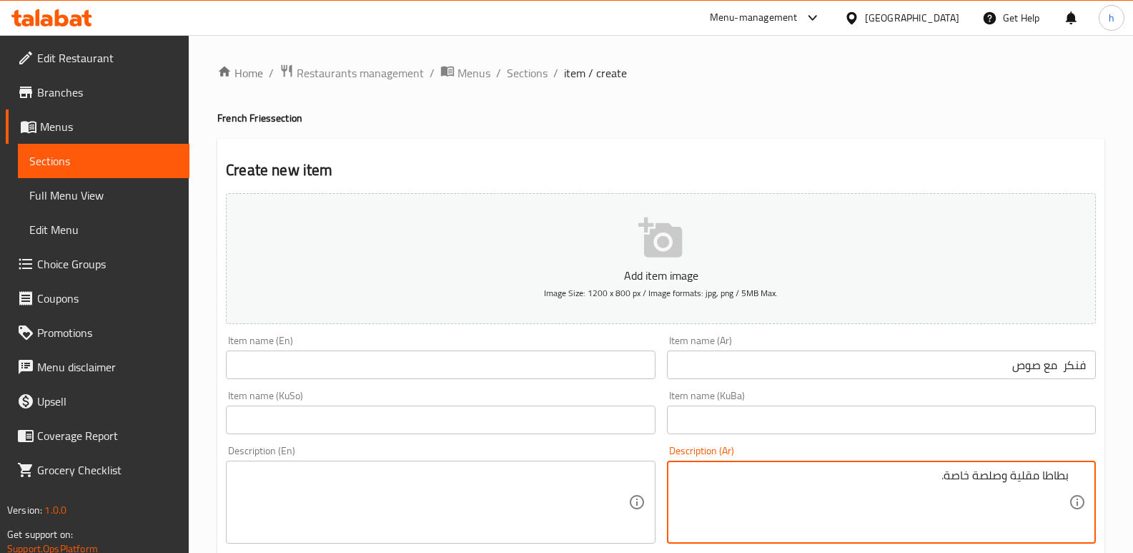
drag, startPoint x: 1011, startPoint y: 480, endPoint x: 1068, endPoint y: 483, distance: 57.3
click at [1068, 483] on textarea "بطاطا مقلية وصلصة خاصة." at bounding box center [873, 502] width 392 height 68
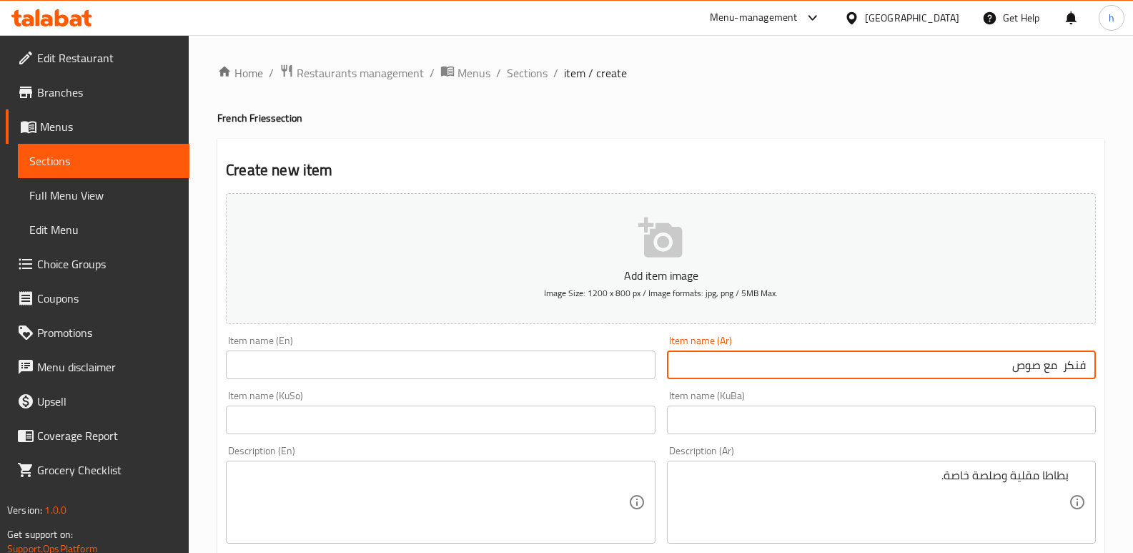
drag, startPoint x: 1063, startPoint y: 368, endPoint x: 1101, endPoint y: 367, distance: 37.9
click at [1101, 367] on div "Item name (Ar) فنكر مع صوص Item name ([PERSON_NAME])" at bounding box center [881, 357] width 440 height 55
paste input "بطاطا [GEOGRAPHIC_DATA]"
paste input "صغير"
drag, startPoint x: 1000, startPoint y: 367, endPoint x: 1006, endPoint y: 382, distance: 15.4
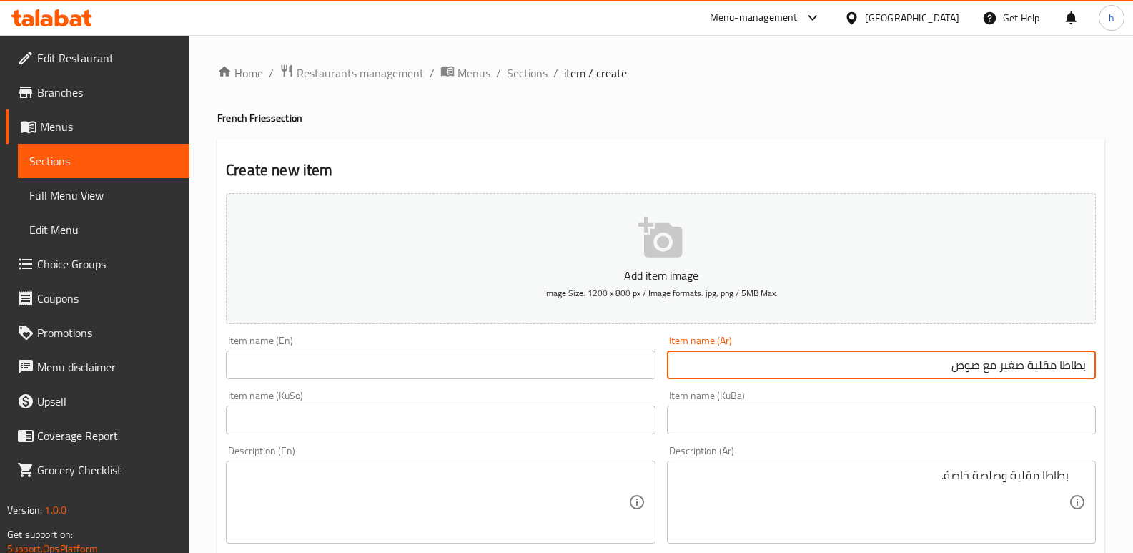
click at [1000, 367] on input "بطاطا مقلية صغير مع صوص" at bounding box center [881, 364] width 429 height 29
type input "بطاطا مقلية صغيرة مع صوص"
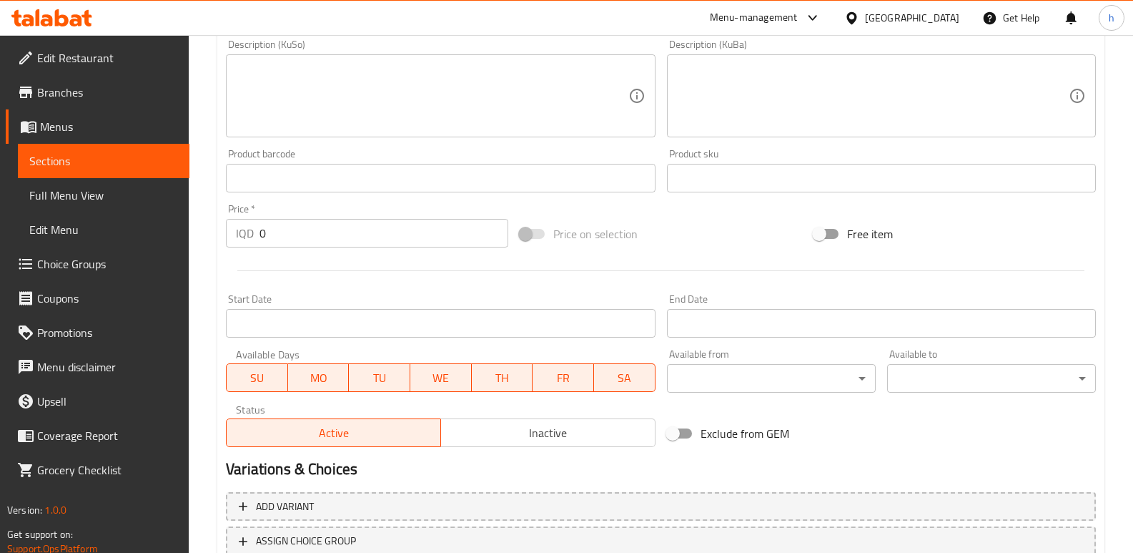
scroll to position [622, 0]
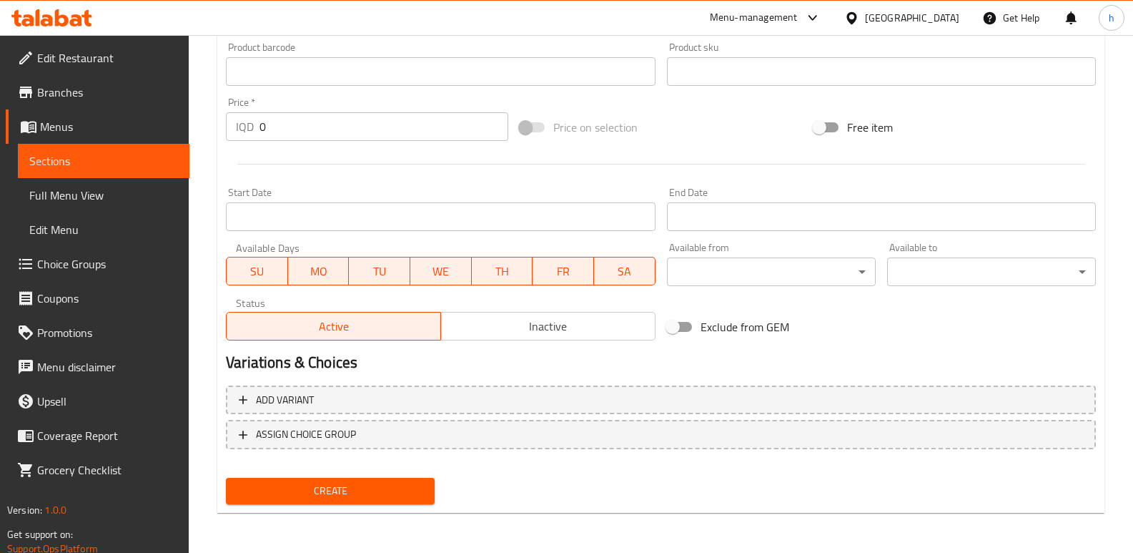
drag, startPoint x: 294, startPoint y: 129, endPoint x: 54, endPoint y: 159, distance: 242.0
paste input "250"
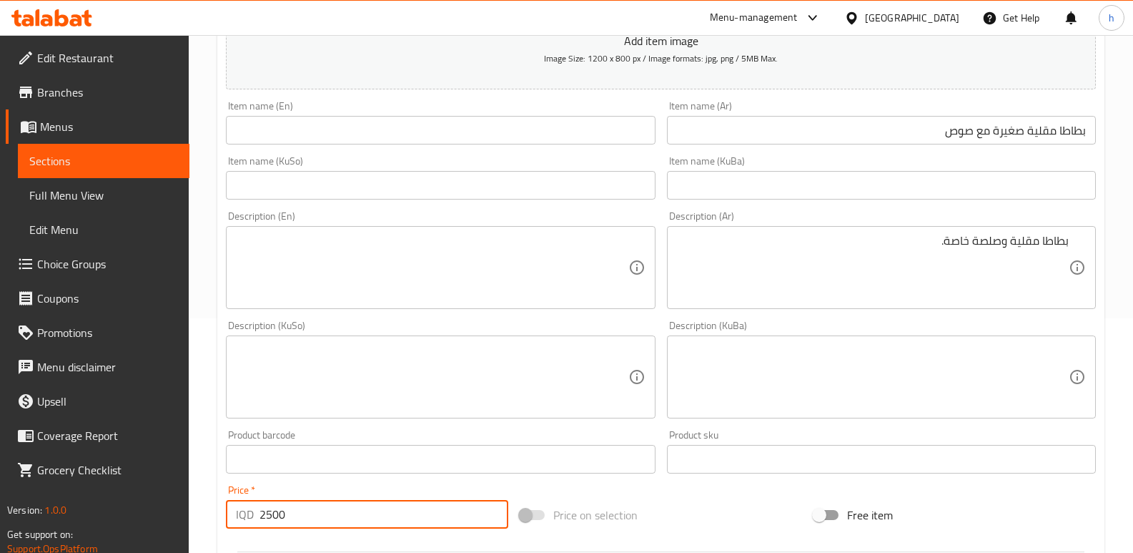
scroll to position [231, 0]
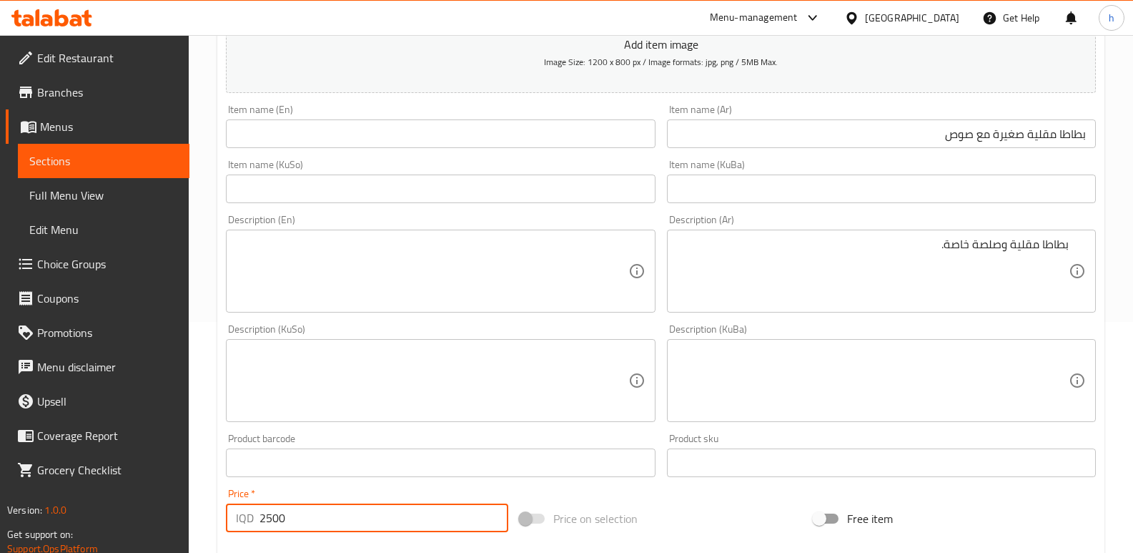
type input "2500"
click at [954, 391] on textarea at bounding box center [873, 381] width 392 height 68
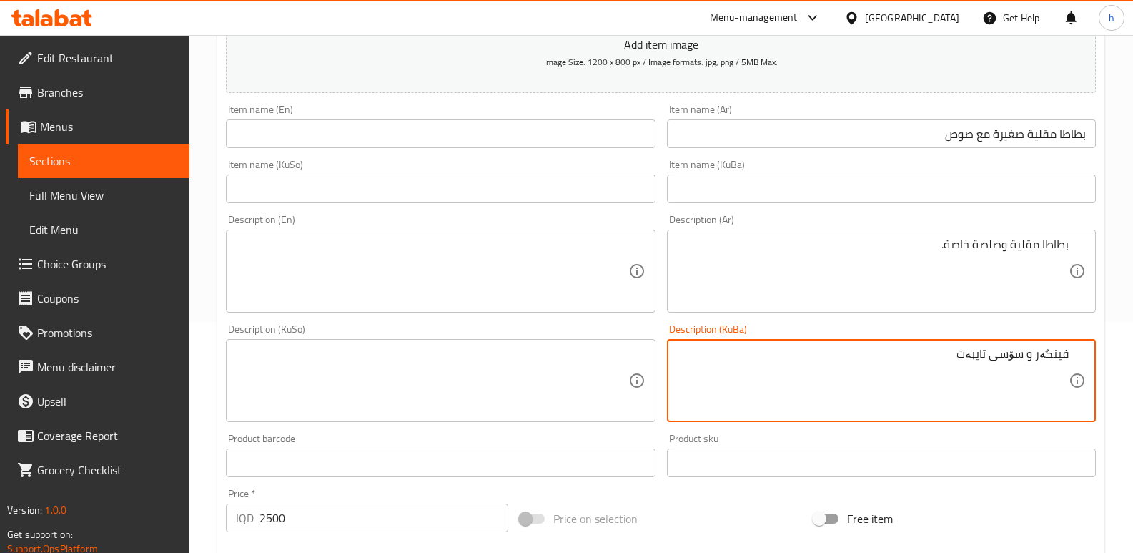
type textarea "فینگەر و سۆسی تایبەت"
click at [560, 392] on textarea at bounding box center [432, 381] width 392 height 68
paste textarea "فینگەر و سۆسی تایبەت"
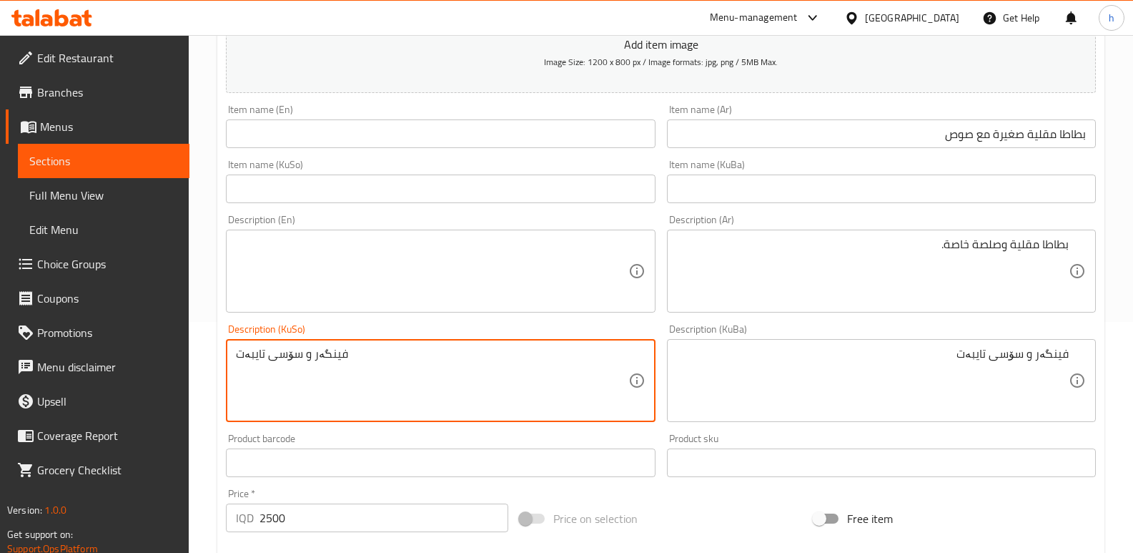
type textarea "فینگەر و سۆسی تایبەت"
click at [292, 274] on textarea at bounding box center [432, 271] width 392 height 68
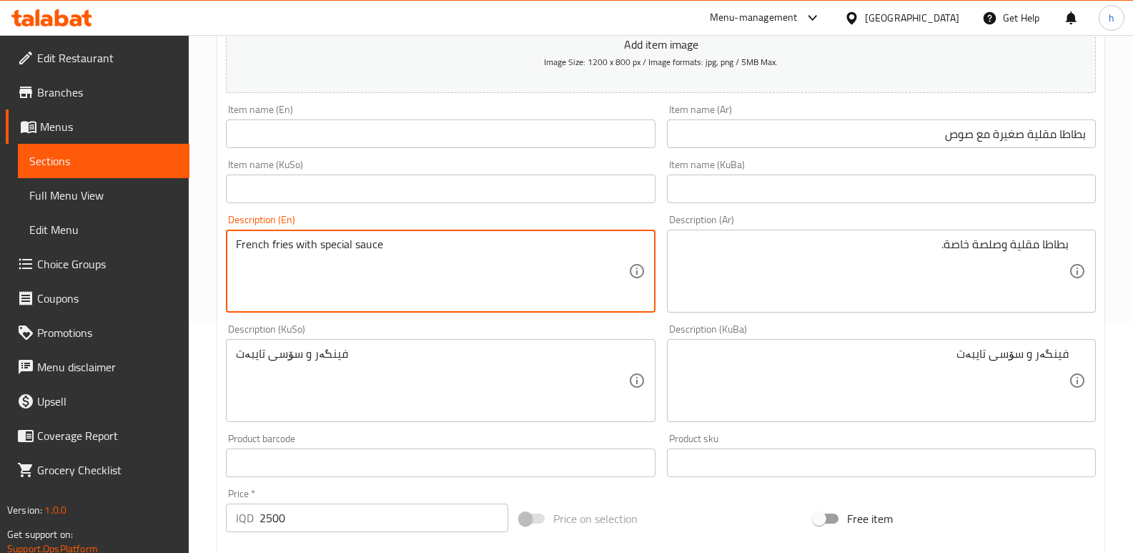
type textarea "French fries with special sauce"
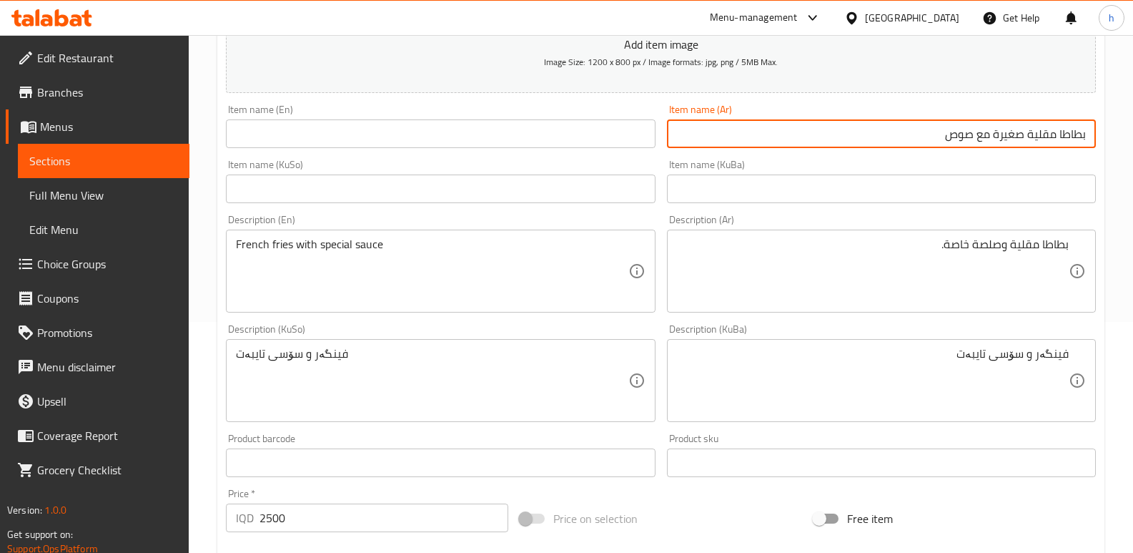
drag, startPoint x: 931, startPoint y: 138, endPoint x: 1104, endPoint y: 133, distance: 173.1
click at [1104, 133] on div "Create new item Add item image Image Size: 1200 x 800 px / Image formats: jpg, …" at bounding box center [660, 406] width 887 height 996
click at [301, 127] on input "text" at bounding box center [440, 133] width 429 height 29
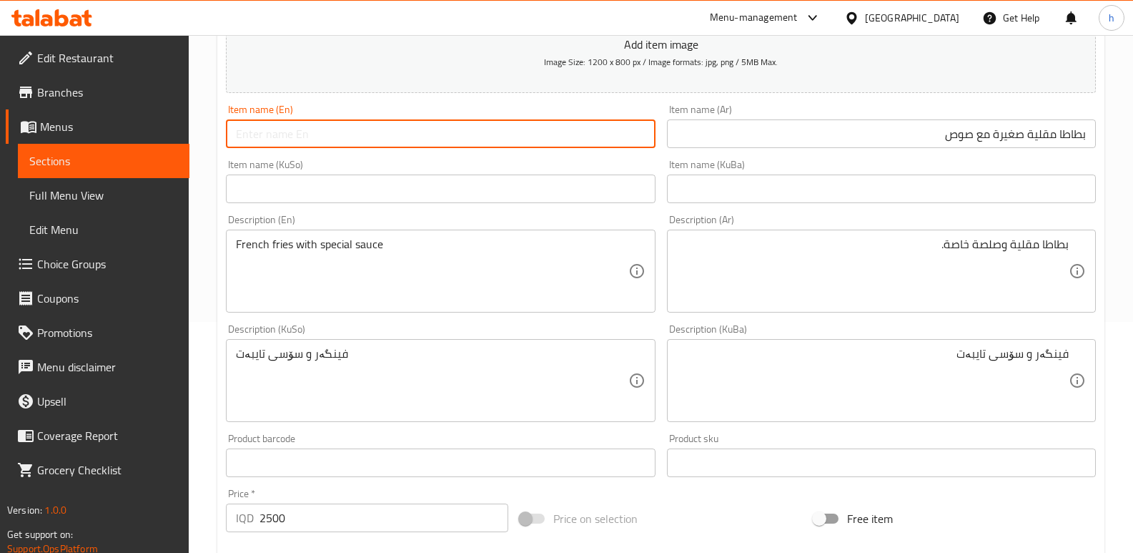
paste input "Small French Fries With Sauce"
type input "Small French Fries With Sauce"
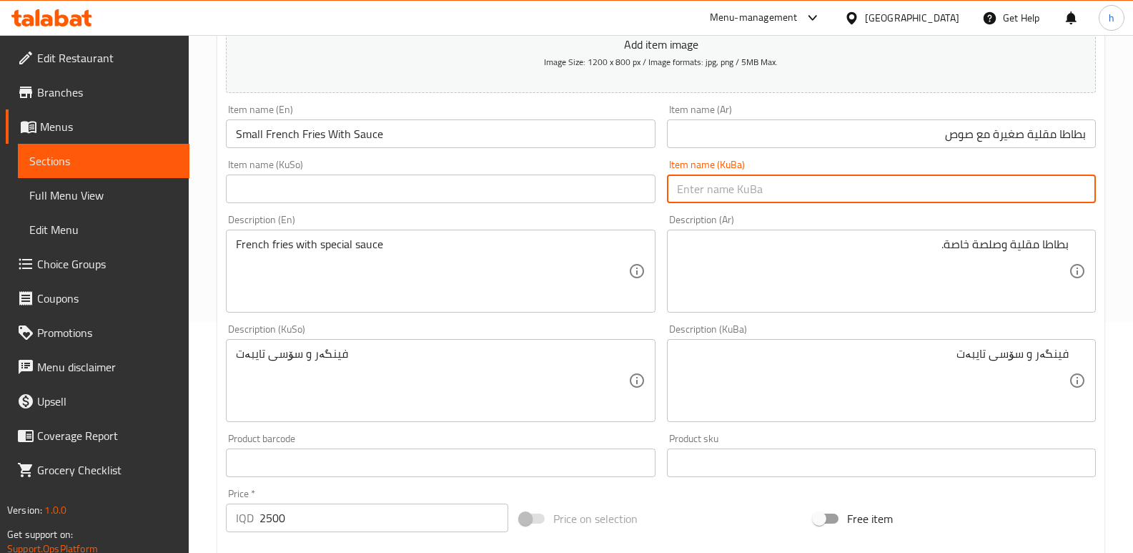
click at [717, 197] on input "text" at bounding box center [881, 188] width 429 height 29
type input "فینگەری بچووک لەگەڵ سۆس"
click at [361, 187] on input "text" at bounding box center [440, 188] width 429 height 29
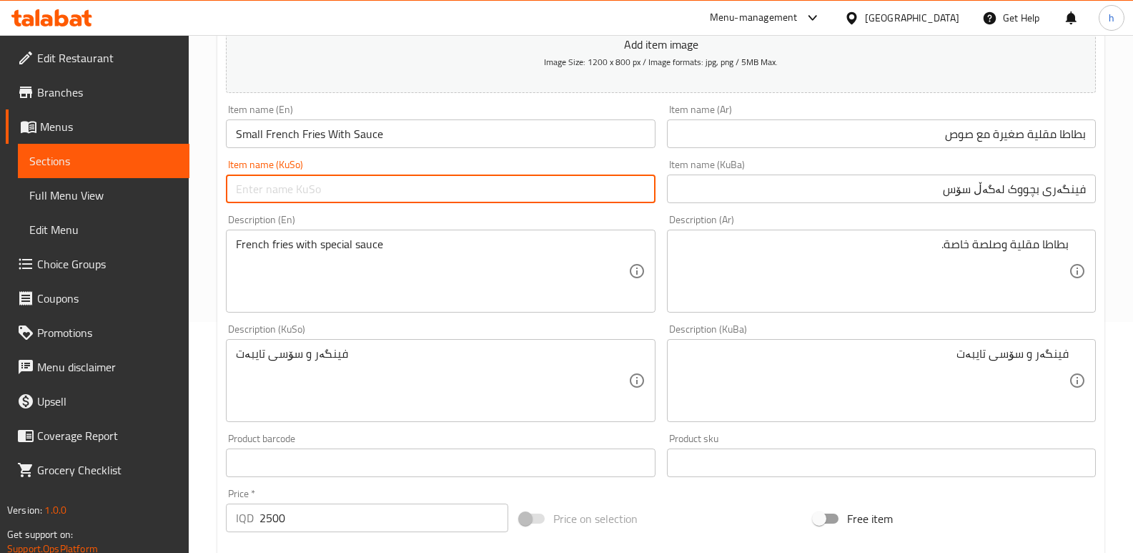
paste input "فینگەری بچووک لەگەڵ سۆس"
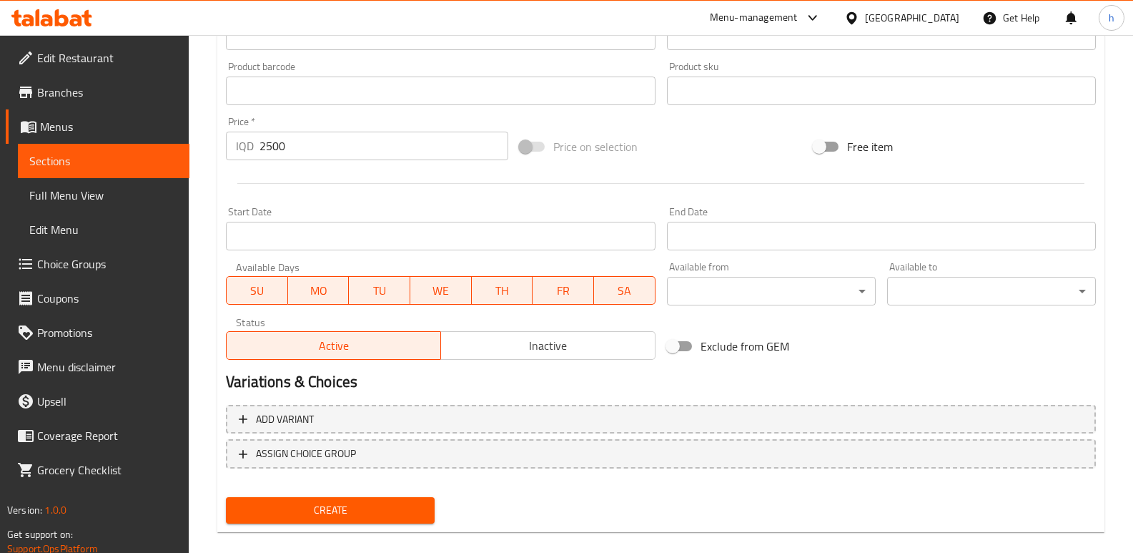
scroll to position [622, 0]
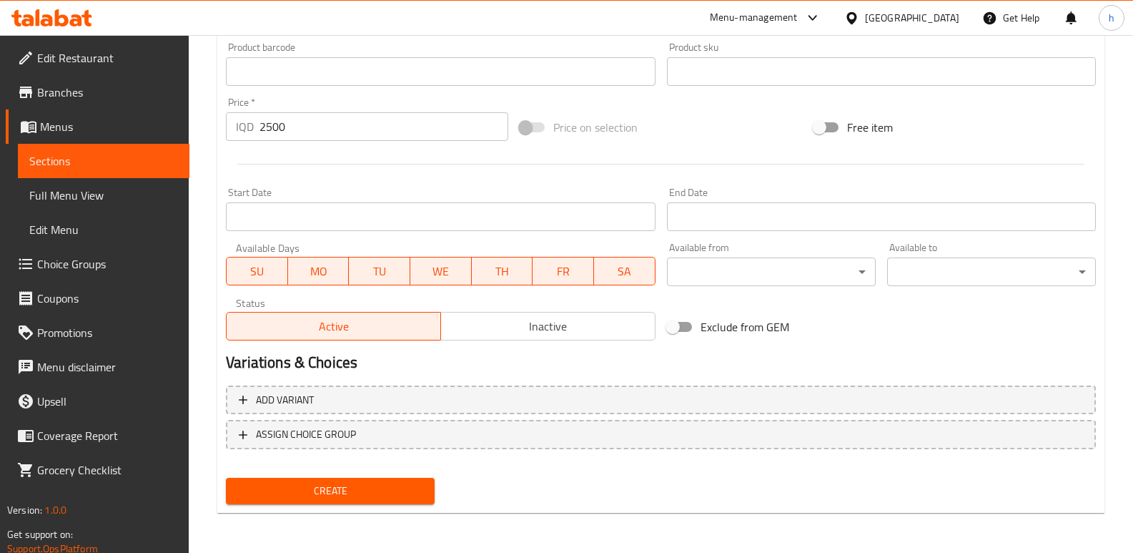
type input "فینگەری بچووک لەگەڵ سۆس"
click at [415, 490] on span "Create" at bounding box center [330, 491] width 186 height 18
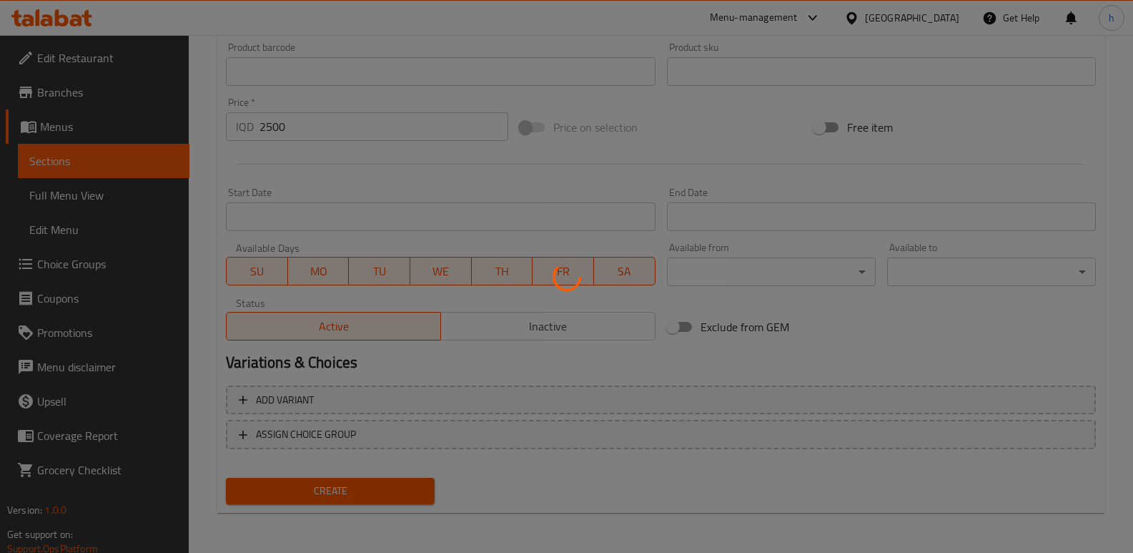
type input "0"
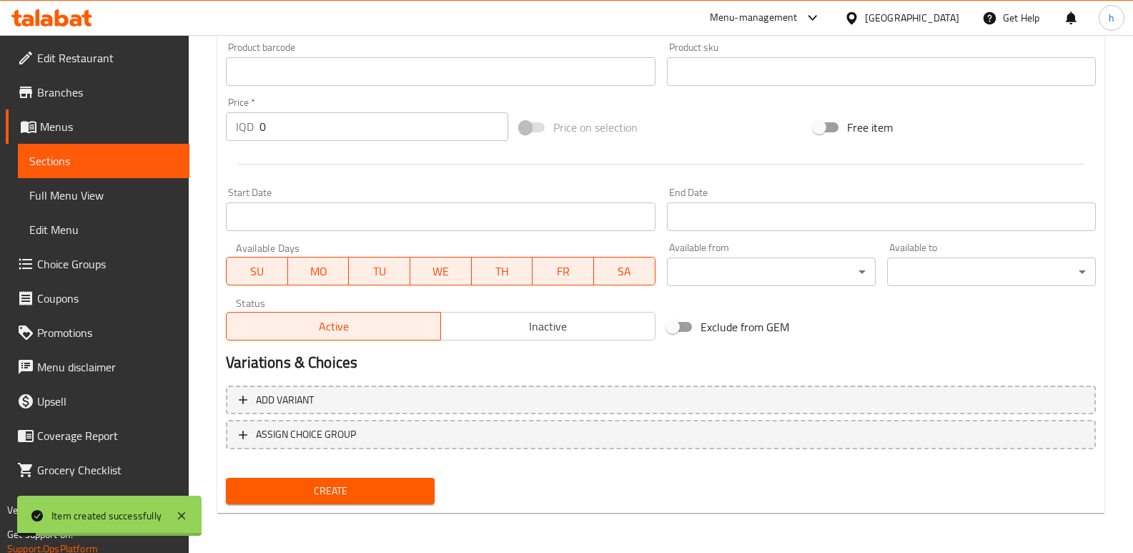
click at [157, 201] on span "Full Menu View" at bounding box center [103, 195] width 149 height 17
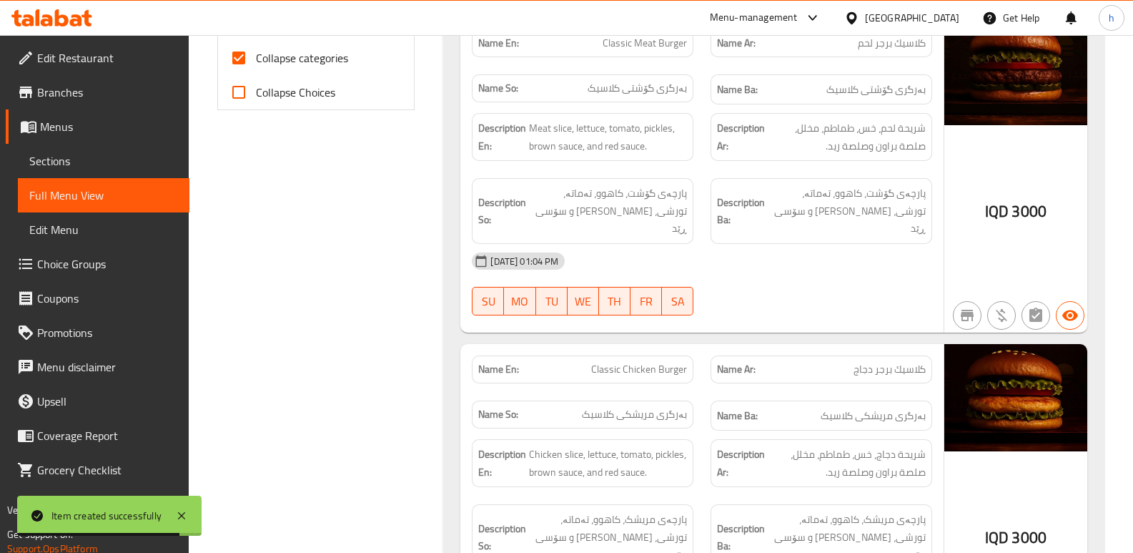
click at [102, 167] on span "Sections" at bounding box center [103, 160] width 149 height 17
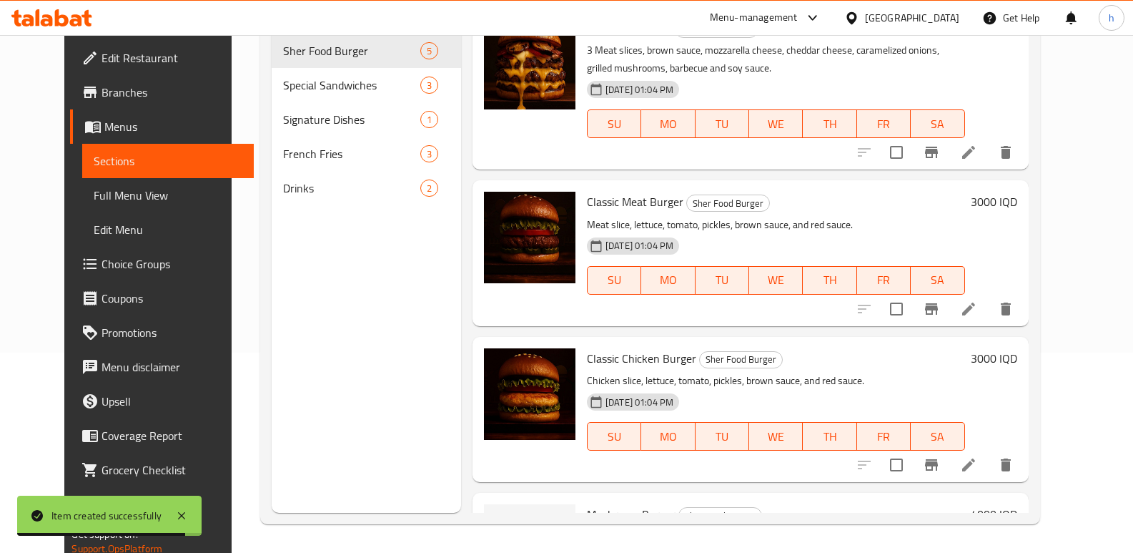
scroll to position [200, 0]
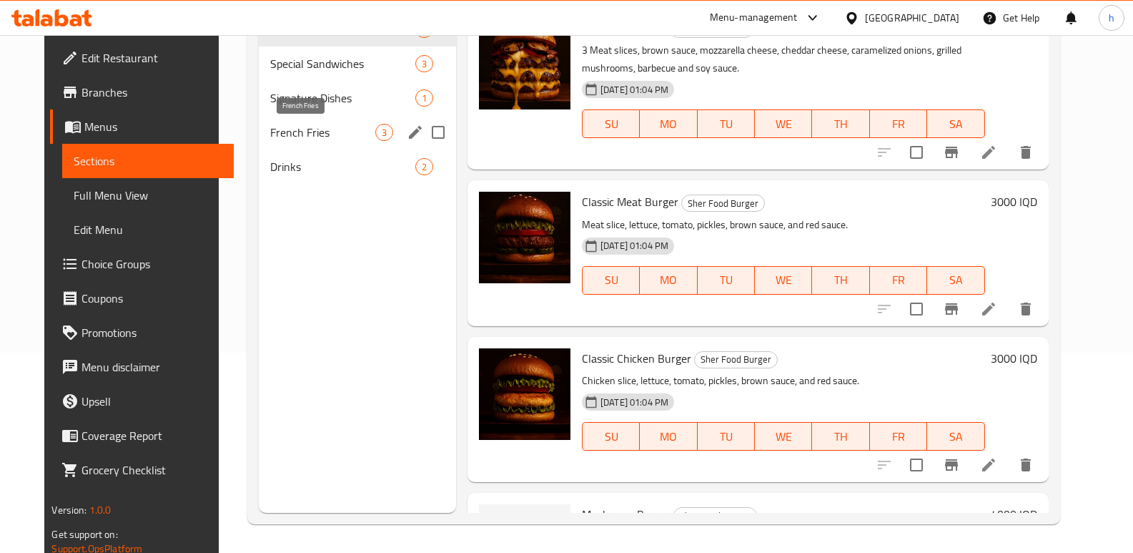
click at [270, 132] on span "French Fries" at bounding box center [322, 132] width 105 height 17
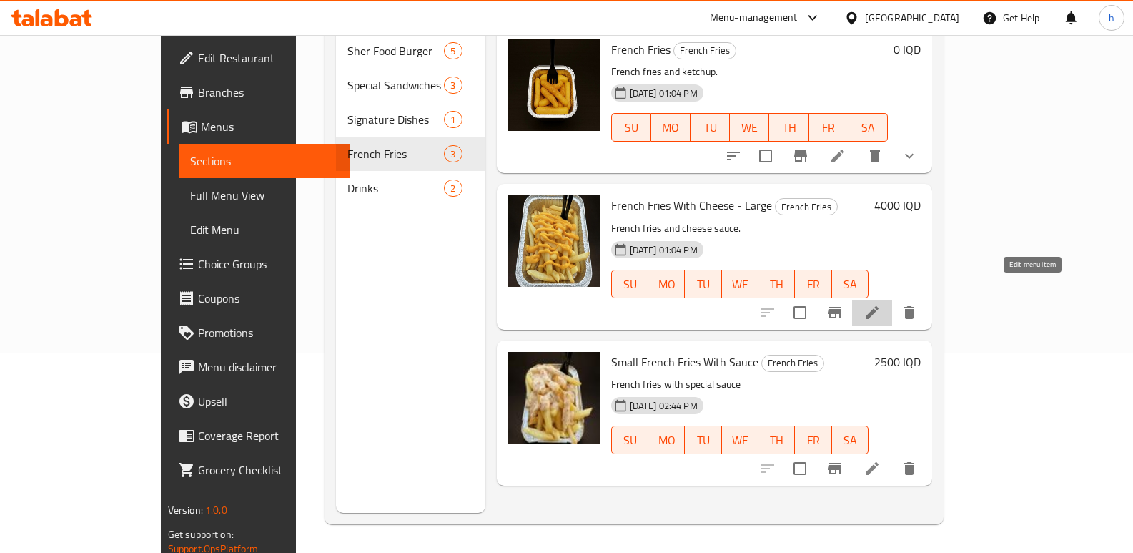
click at [881, 304] on icon at bounding box center [871, 312] width 17 height 17
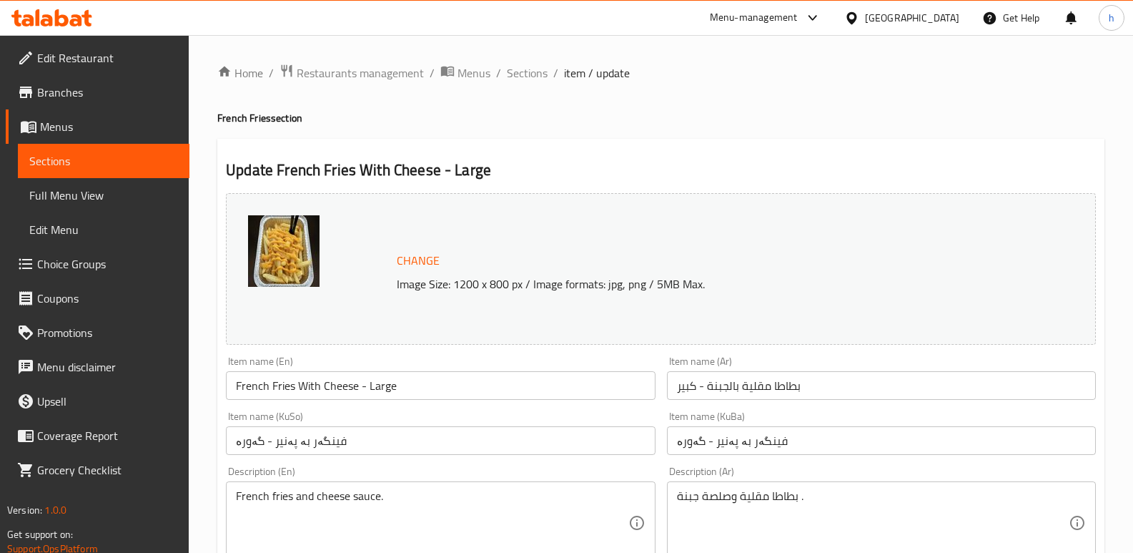
click at [114, 168] on span "Sections" at bounding box center [103, 160] width 149 height 17
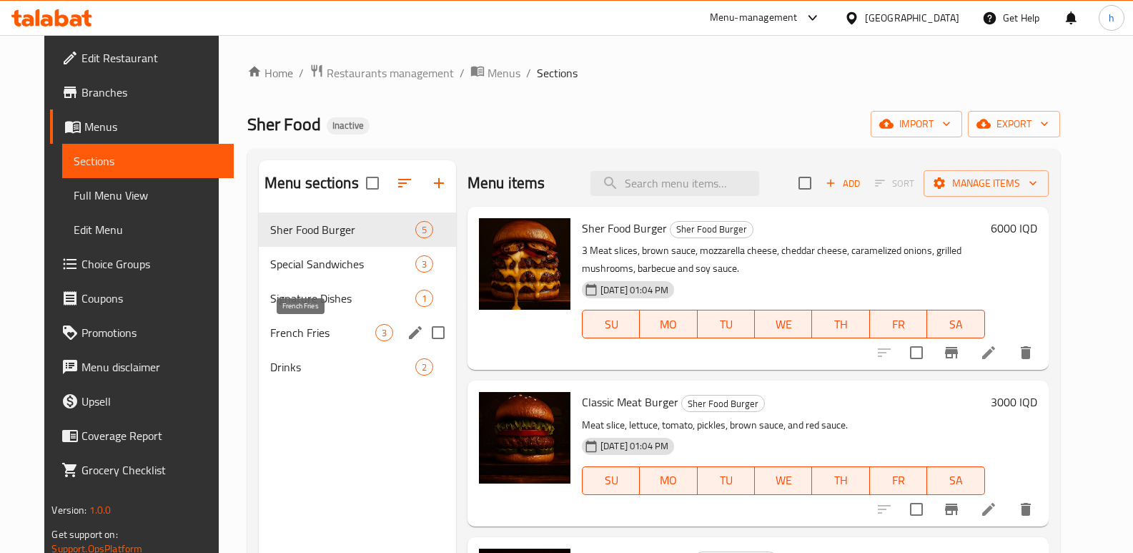
click at [308, 330] on span "French Fries" at bounding box center [322, 332] width 105 height 17
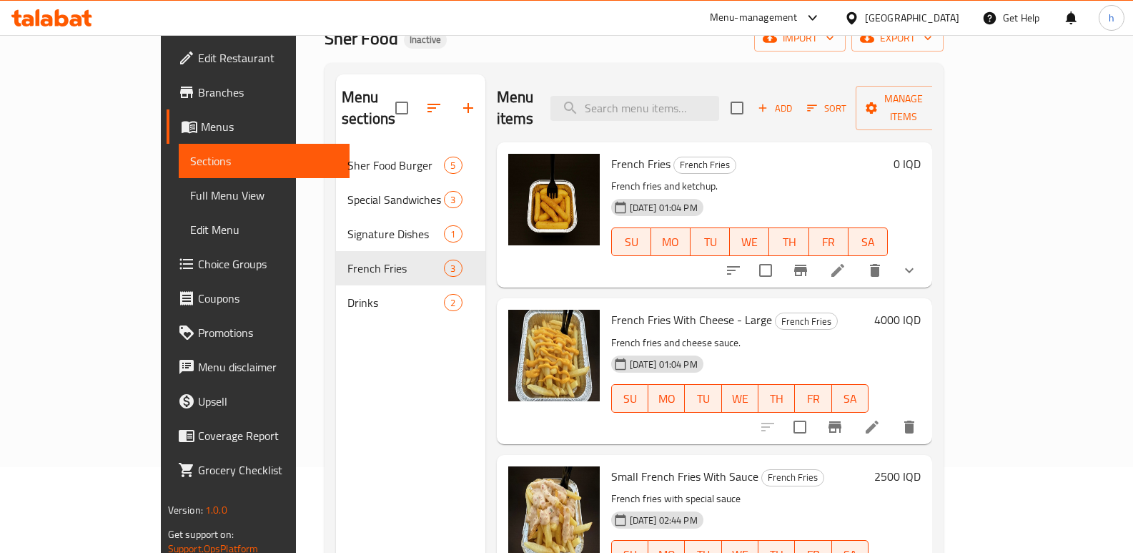
scroll to position [86, 0]
click at [914, 267] on icon "show more" at bounding box center [909, 269] width 9 height 5
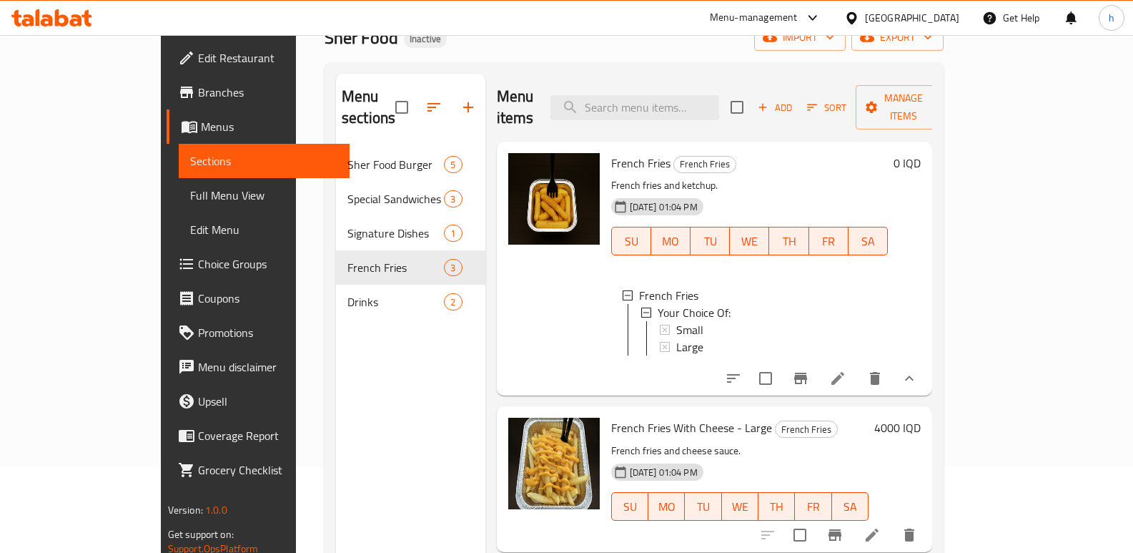
click at [918, 374] on icon "show more" at bounding box center [909, 378] width 17 height 17
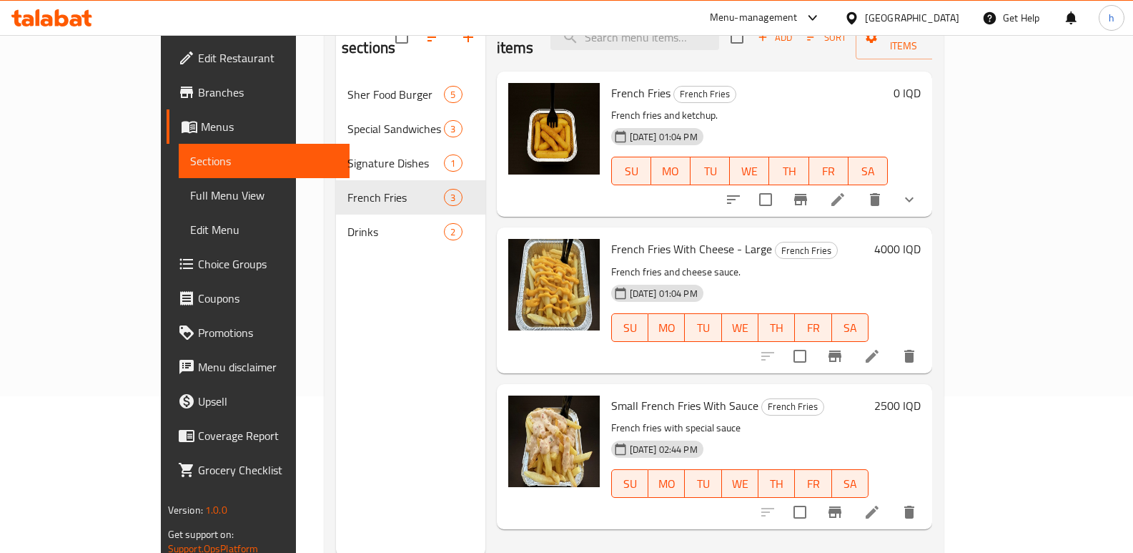
scroll to position [200, 0]
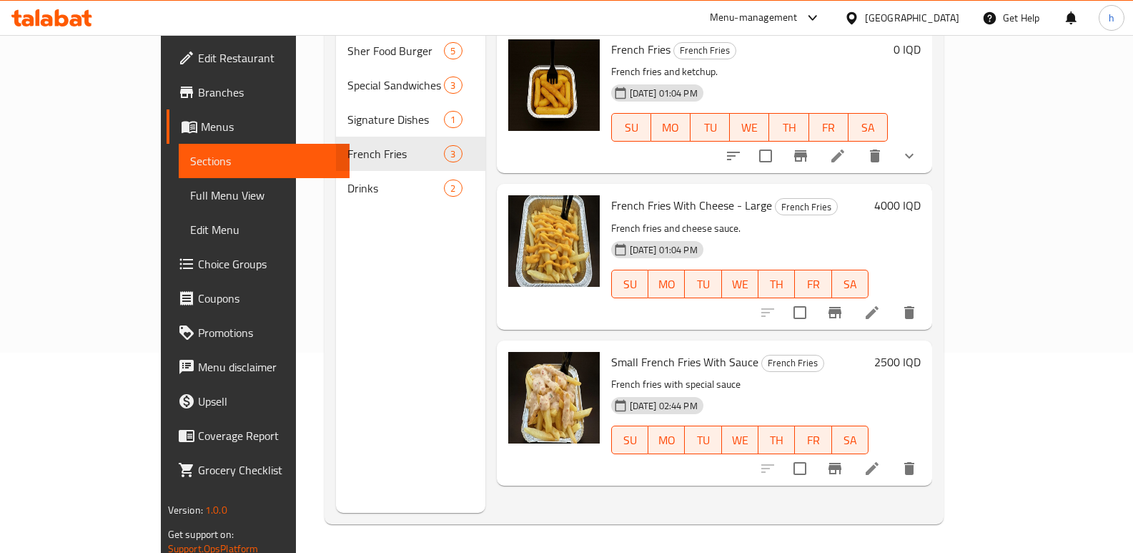
click at [881, 460] on icon at bounding box center [871, 468] width 17 height 17
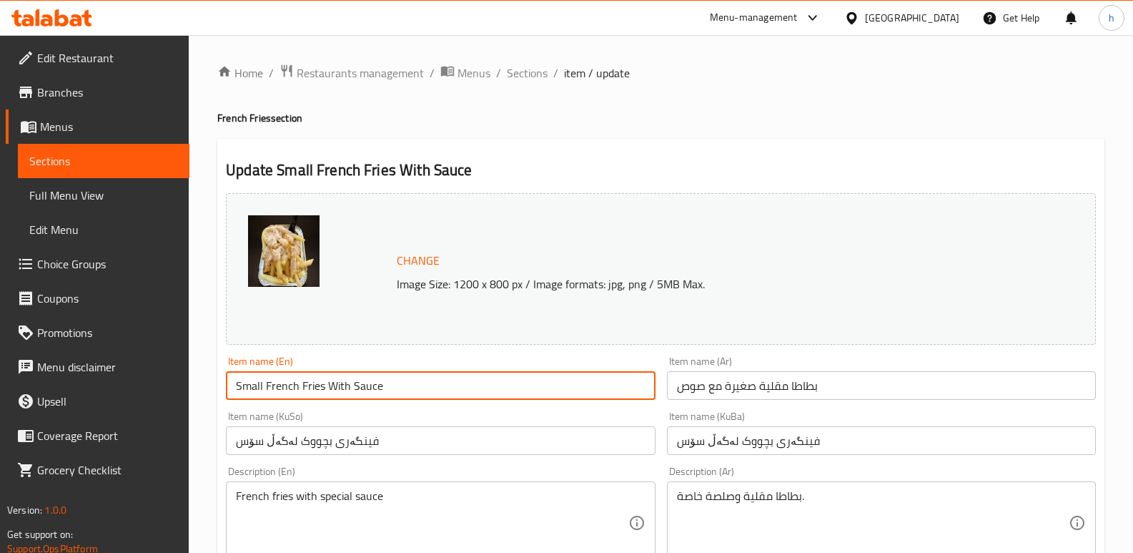
drag, startPoint x: 267, startPoint y: 387, endPoint x: 216, endPoint y: 387, distance: 50.8
click at [395, 390] on input "French Fries With Sauce" at bounding box center [440, 385] width 429 height 29
paste input "Small"
type input "French Fries With Sauce - Small"
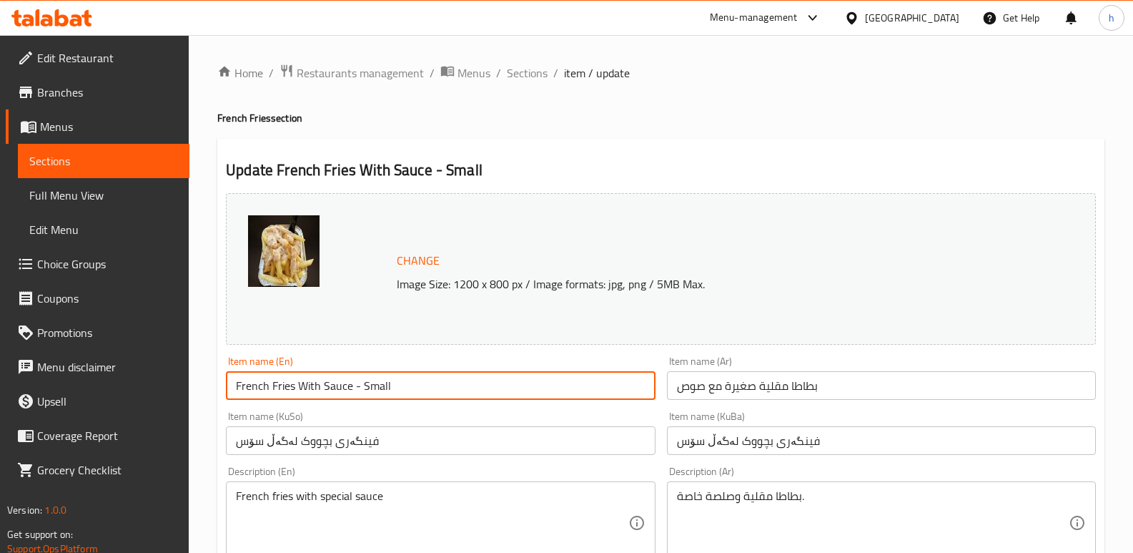
click at [422, 435] on input "فینگەری بچووک لەگەڵ سۆس" at bounding box center [440, 440] width 429 height 29
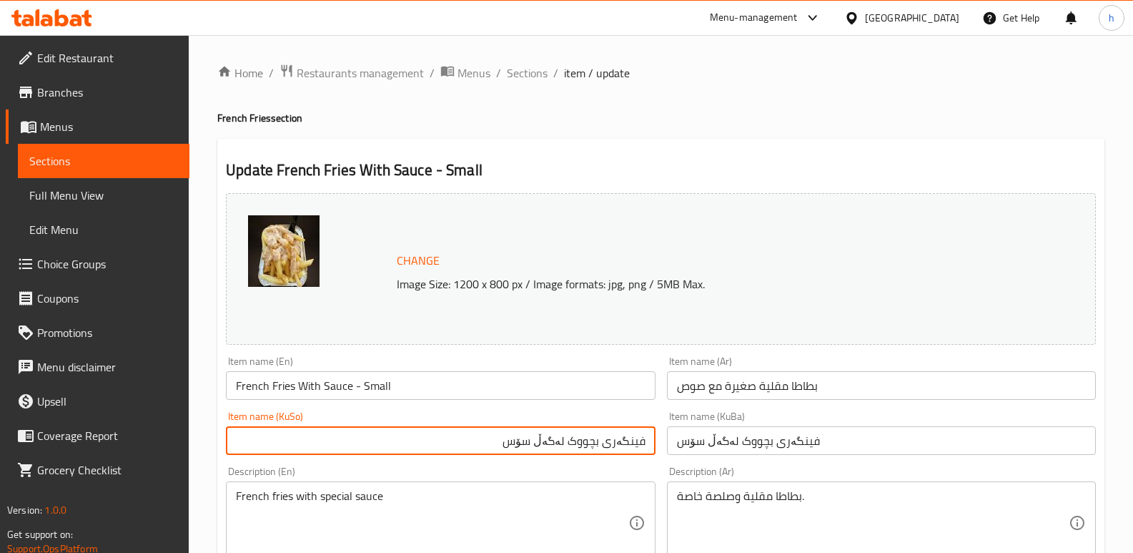
drag, startPoint x: 578, startPoint y: 446, endPoint x: 601, endPoint y: 445, distance: 23.6
click at [601, 445] on input "فینگەری بچووک لەگەڵ سۆس" at bounding box center [440, 440] width 429 height 29
paste input "بچووک"
type input "فینگەر لەگەڵ سۆس - بچووک"
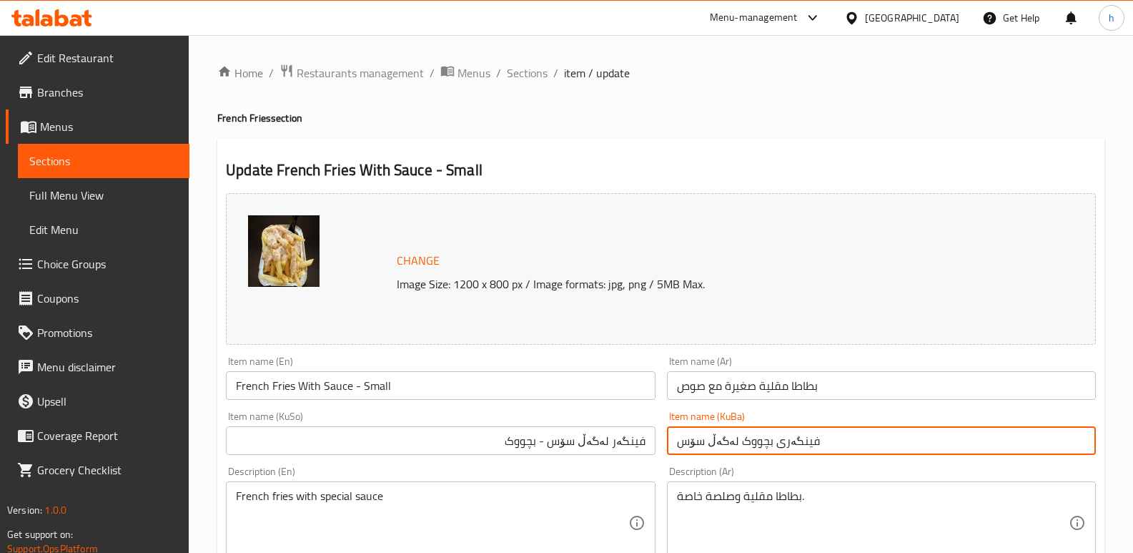
drag, startPoint x: 863, startPoint y: 447, endPoint x: 557, endPoint y: 413, distance: 307.9
paste input "لەگەڵ سۆس - بچووک"
type input "فینگەر لەگەڵ سۆس - بچووک"
click at [846, 384] on input "بطاطا مقلية صغيرة مع صوص" at bounding box center [881, 385] width 429 height 29
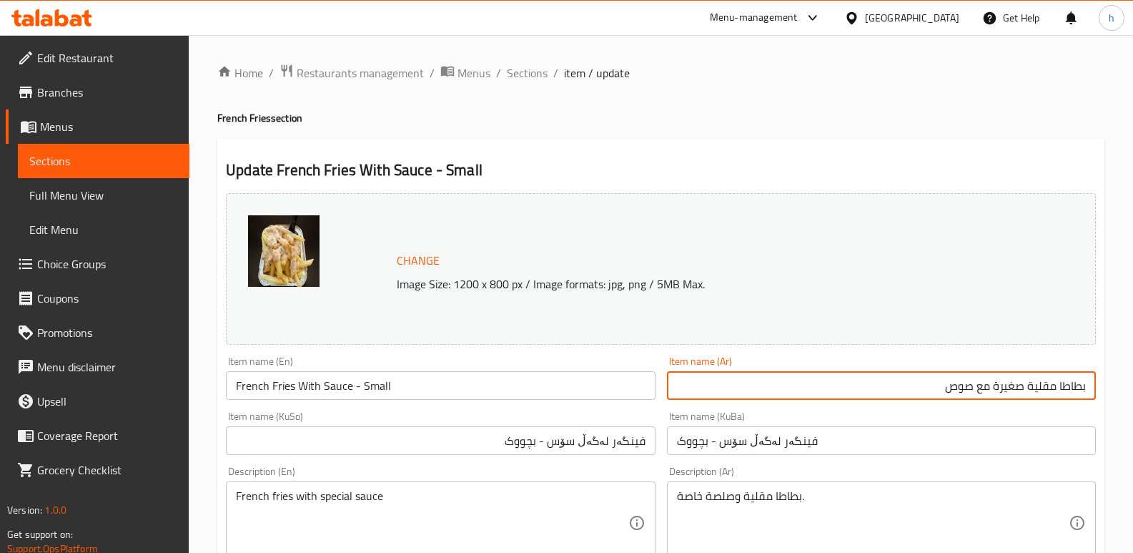
click at [992, 387] on input "بطاطا مقلية صغيرة مع صوص" at bounding box center [881, 385] width 429 height 29
click at [1017, 389] on input "بطاطا مقلية صغير مع صوص" at bounding box center [881, 385] width 429 height 29
click at [967, 389] on input "بطاطا مقلية مع صوص" at bounding box center [881, 385] width 429 height 29
paste input "صغير"
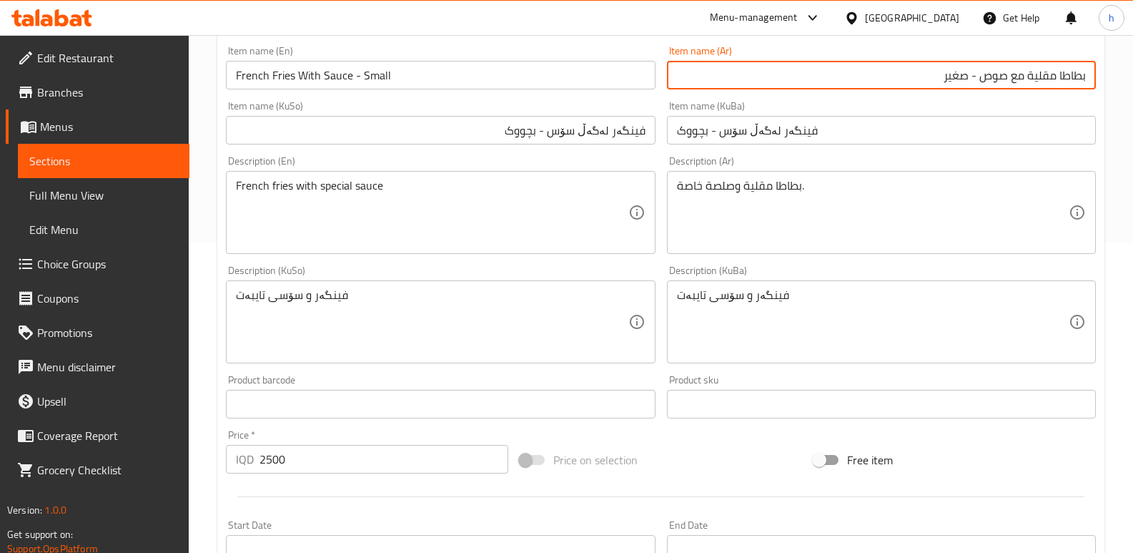
scroll to position [643, 0]
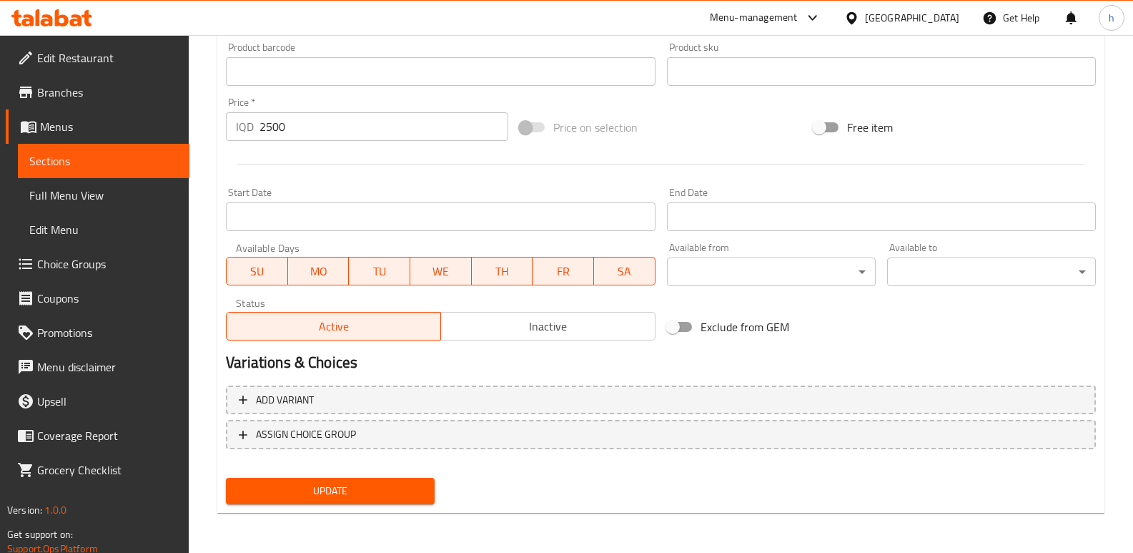
type input "بطاطا مقلية مع صوص - صغير"
click at [414, 496] on span "Update" at bounding box center [330, 491] width 186 height 18
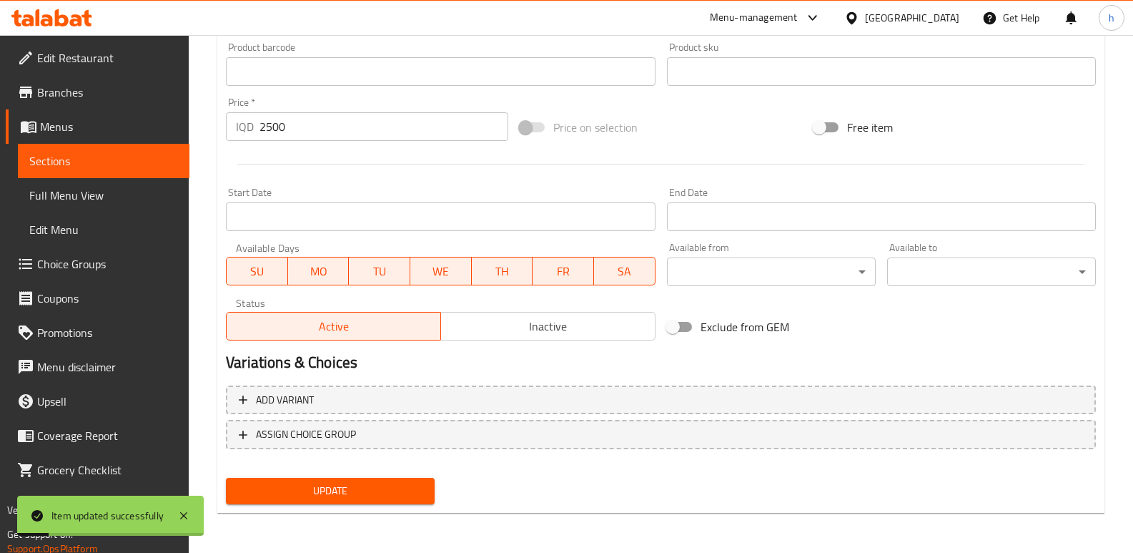
click at [112, 192] on span "Full Menu View" at bounding box center [103, 195] width 149 height 17
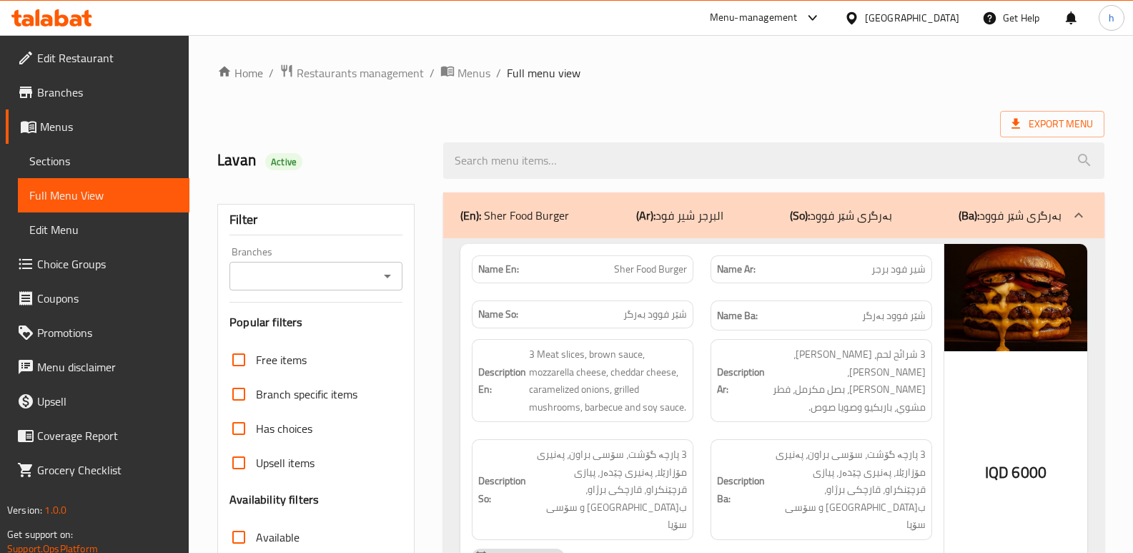
click at [309, 281] on input "Branches" at bounding box center [304, 276] width 141 height 20
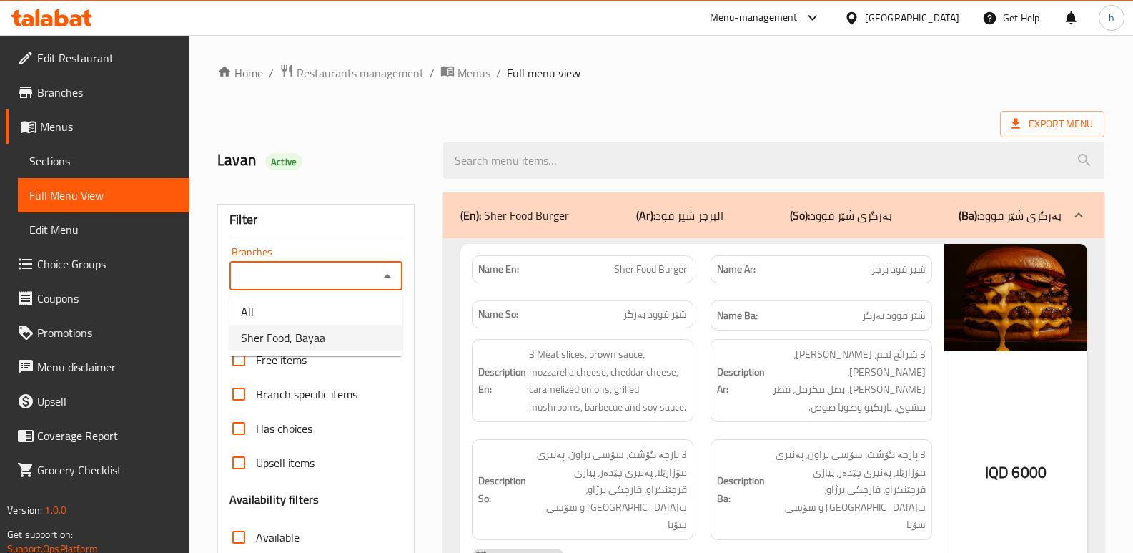
click at [330, 338] on li "Sher Food, Bayaa" at bounding box center [315, 338] width 173 height 26
type input "Sher Food, Bayaa"
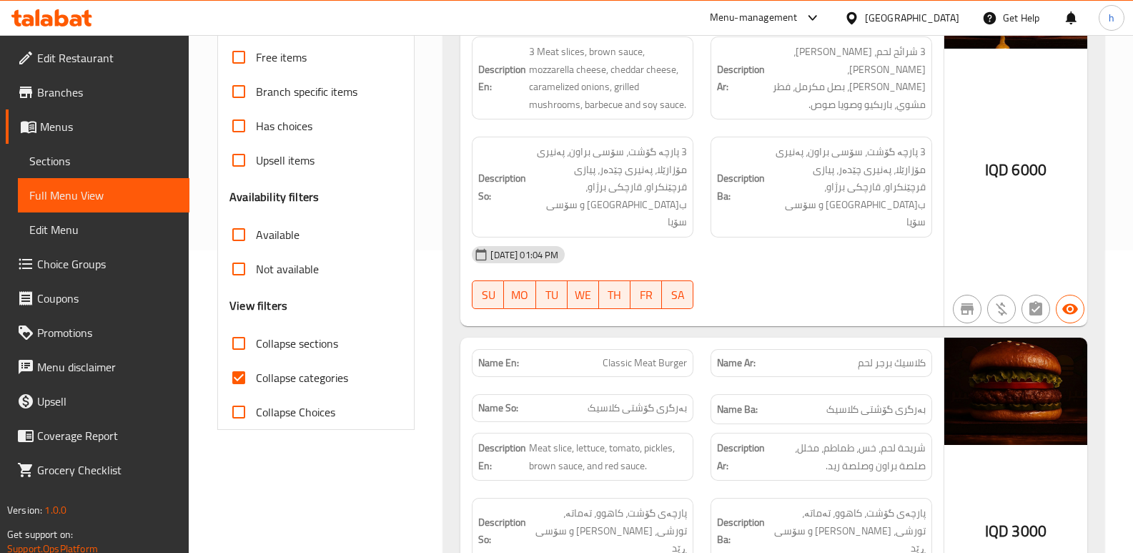
scroll to position [376, 0]
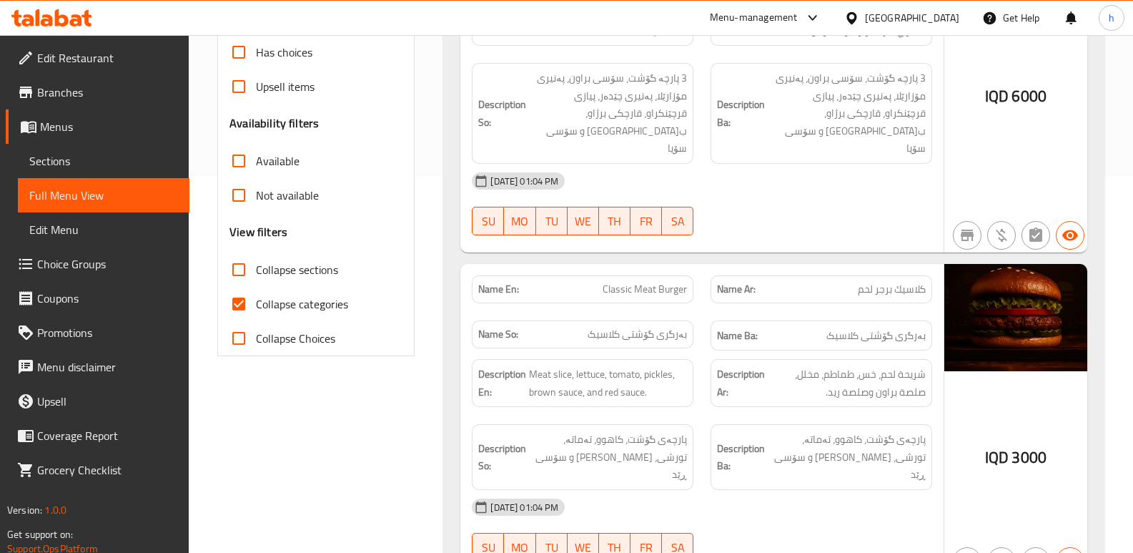
click at [242, 308] on input "Collapse categories" at bounding box center [239, 304] width 34 height 34
checkbox input "false"
click at [239, 272] on input "Collapse sections" at bounding box center [239, 269] width 34 height 34
checkbox input "true"
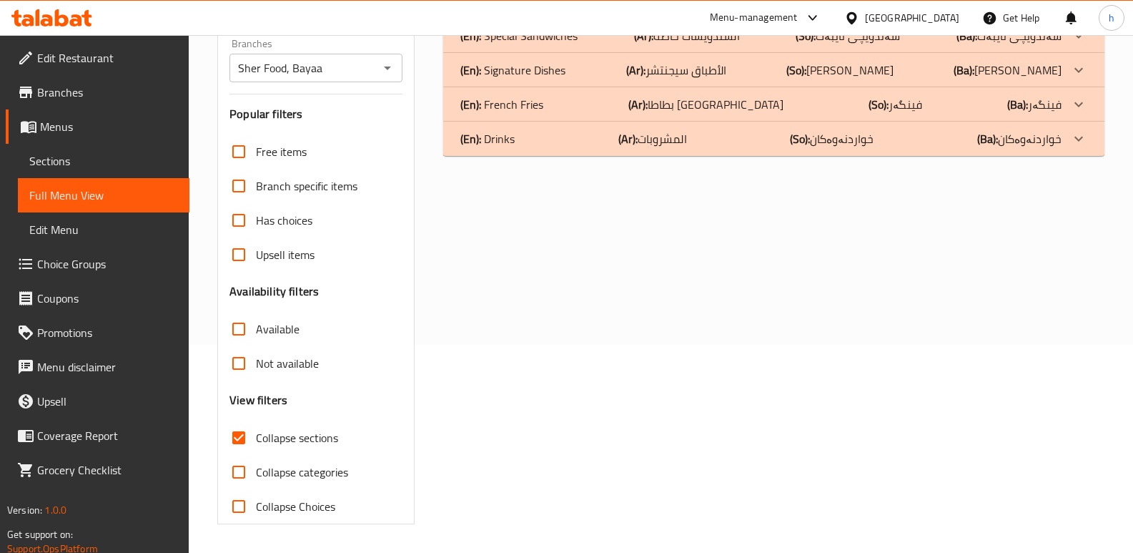
scroll to position [208, 0]
click at [582, 112] on div "(En): French Fries (Ar): بطاطا مقلية (So): فینگەر (Ba): فینگەر" at bounding box center [760, 104] width 601 height 17
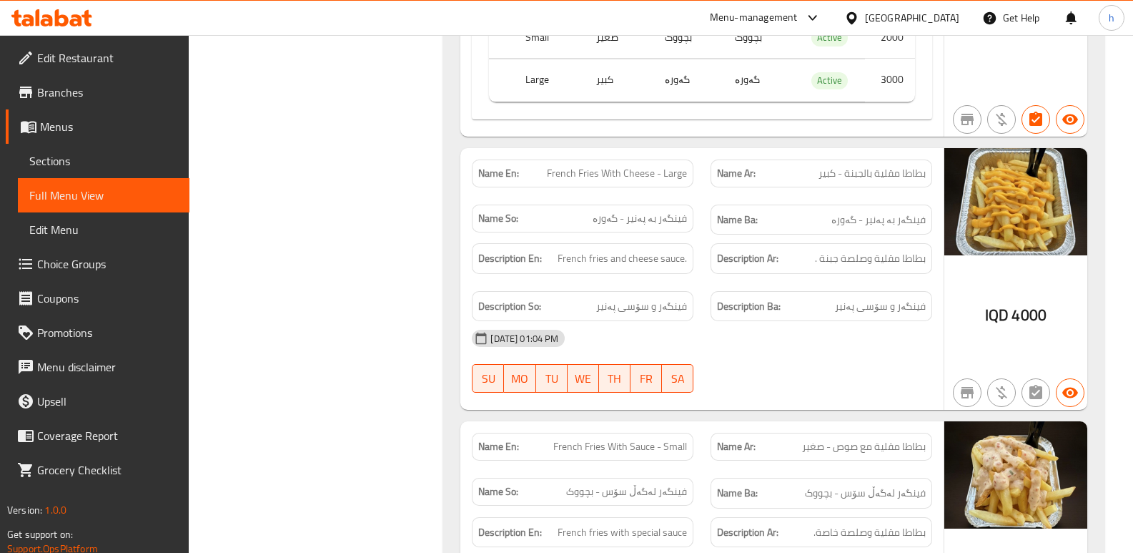
scroll to position [723, 0]
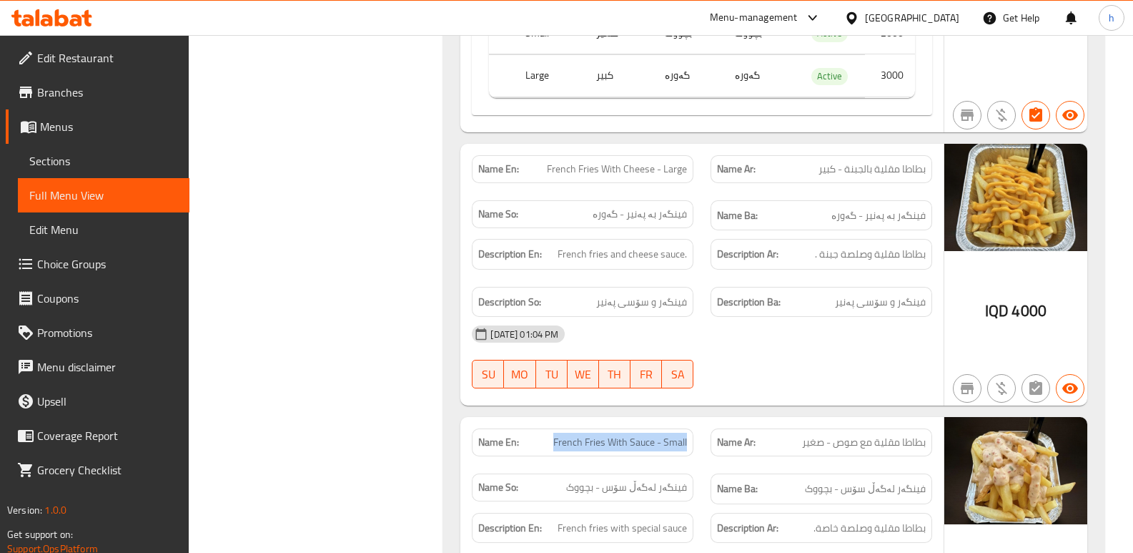
drag, startPoint x: 552, startPoint y: 440, endPoint x: 693, endPoint y: 443, distance: 140.8
click at [693, 443] on div "Name En: French Fries With Sauce - Small" at bounding box center [583, 442] width 222 height 28
copy span "French Fries With Sauce - Small"
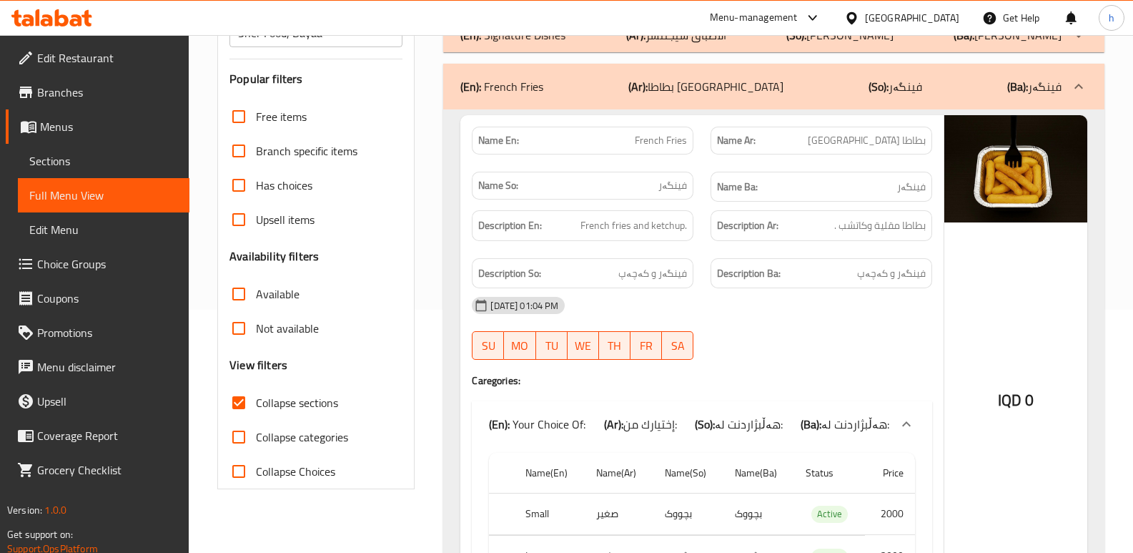
scroll to position [0, 0]
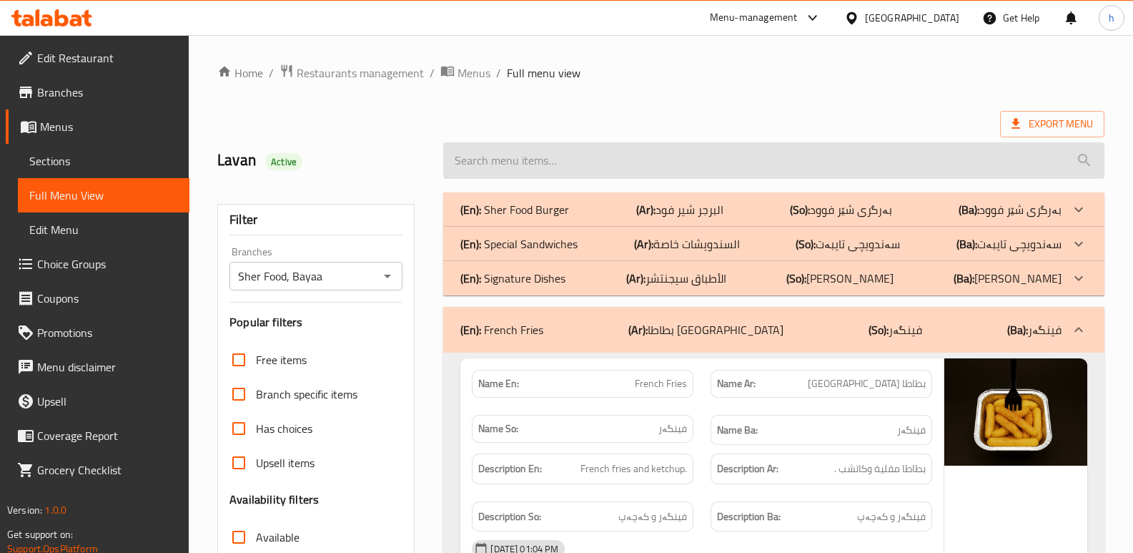
drag, startPoint x: 698, startPoint y: 146, endPoint x: 692, endPoint y: 150, distance: 7.7
click at [692, 149] on input "search" at bounding box center [773, 160] width 661 height 36
paste input "French Fries With Sauce - Small"
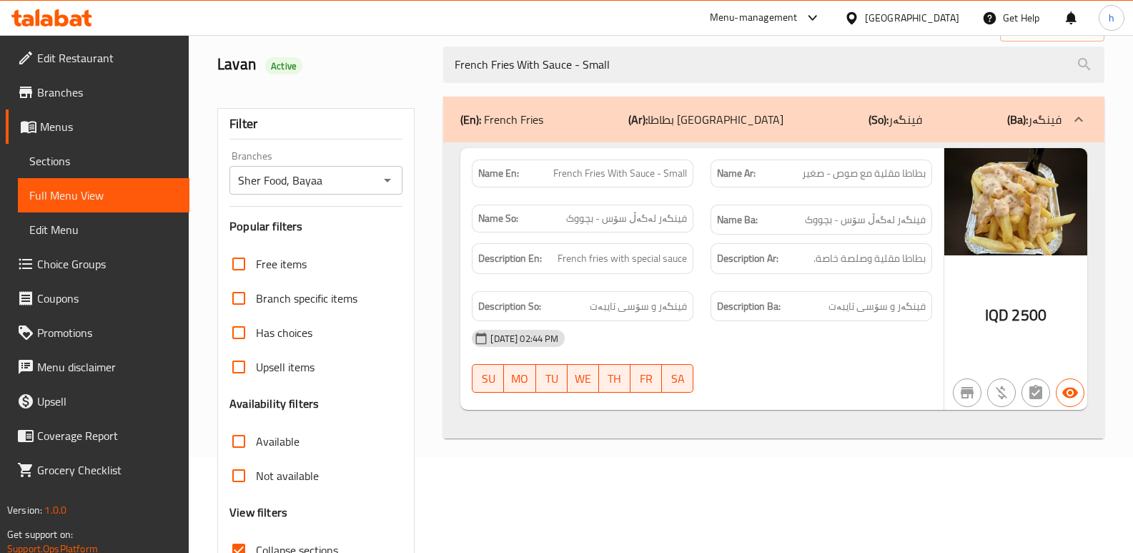
scroll to position [68, 0]
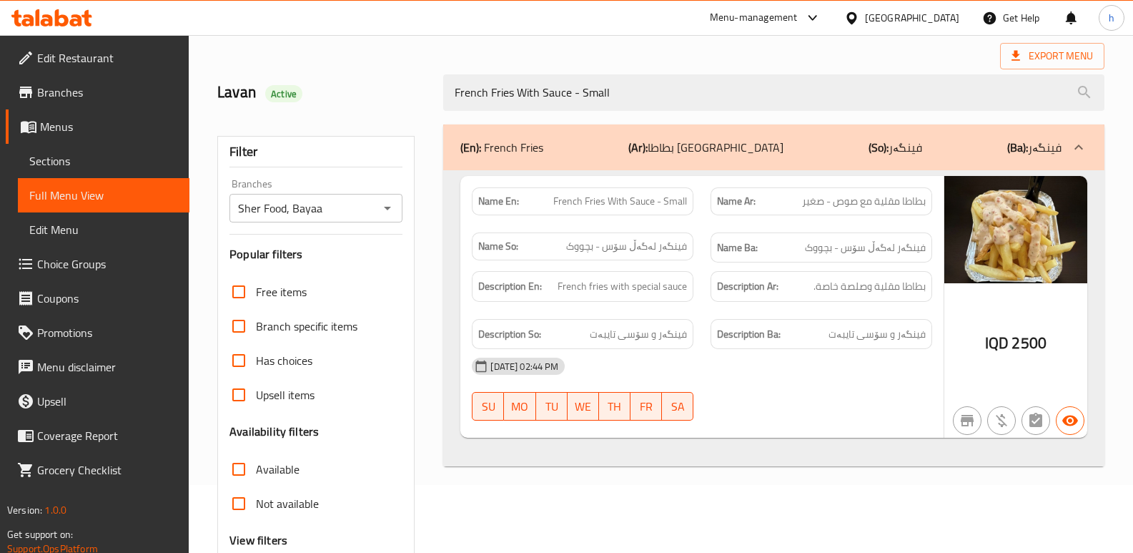
type input "French Fries With Sauce - Small"
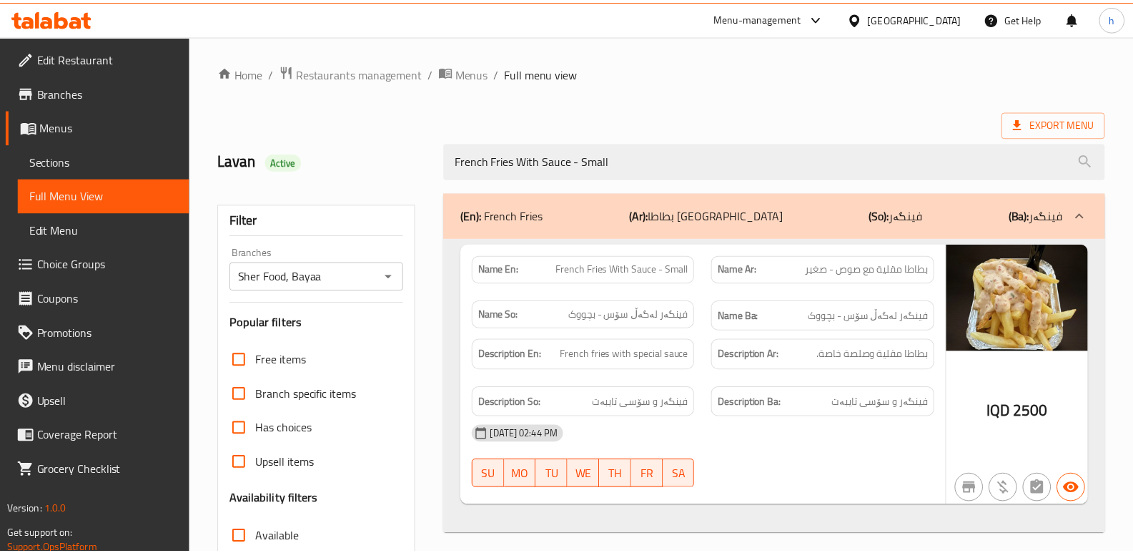
scroll to position [208, 0]
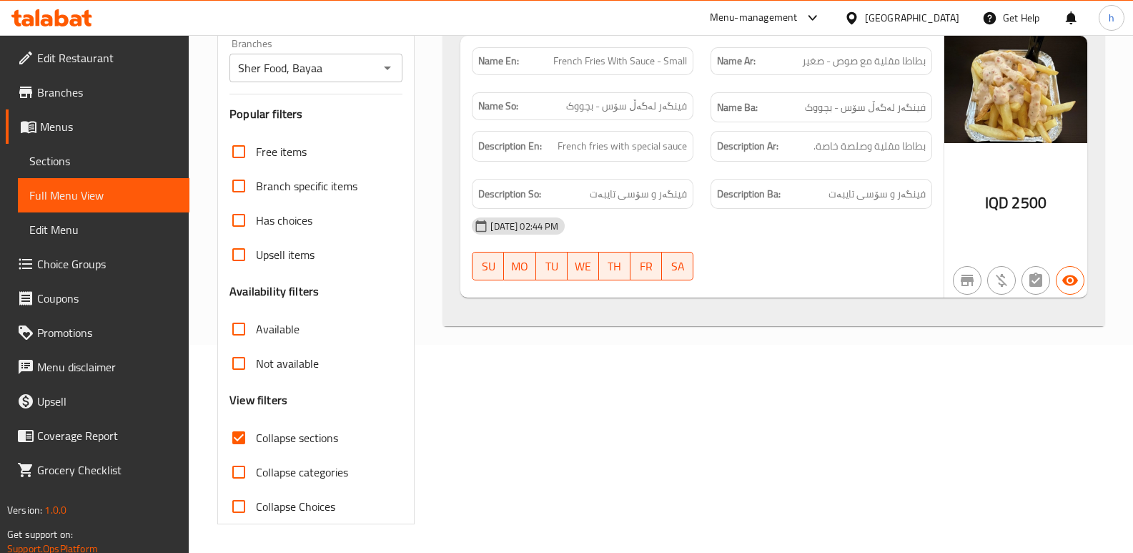
click at [78, 16] on icon at bounding box center [76, 20] width 12 height 12
